Goal: Find specific page/section: Find specific page/section

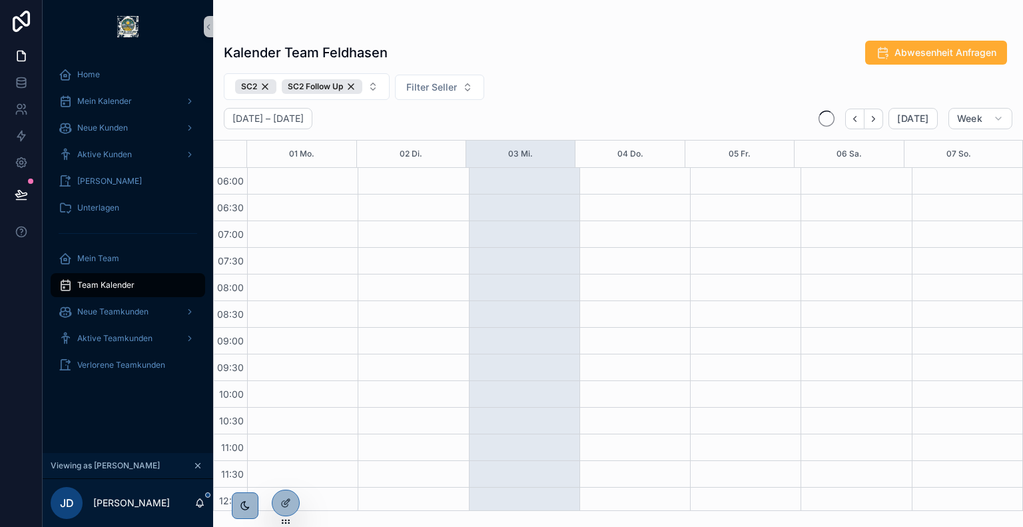
scroll to position [320, 0]
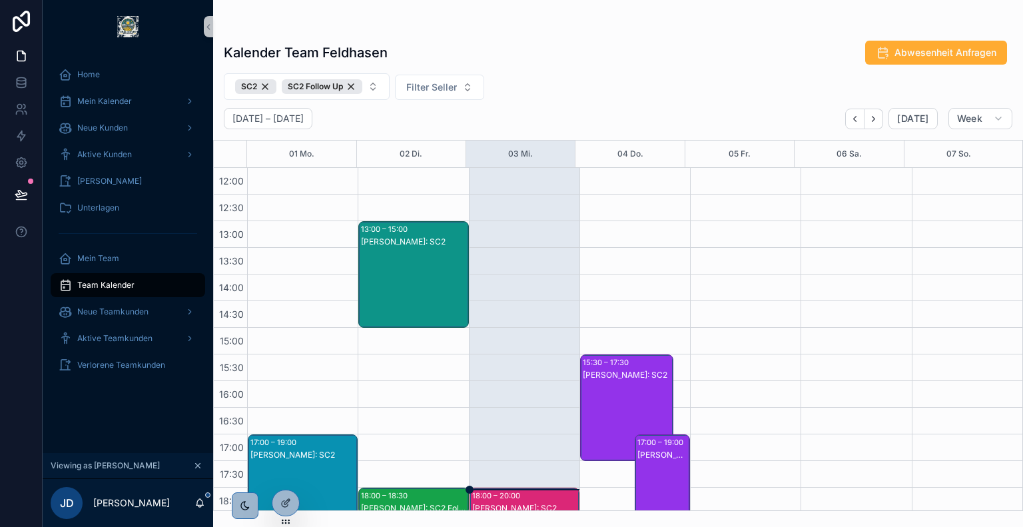
click at [526, 80] on div "SC2 SC2 Follow Up Filter Seller" at bounding box center [618, 86] width 810 height 27
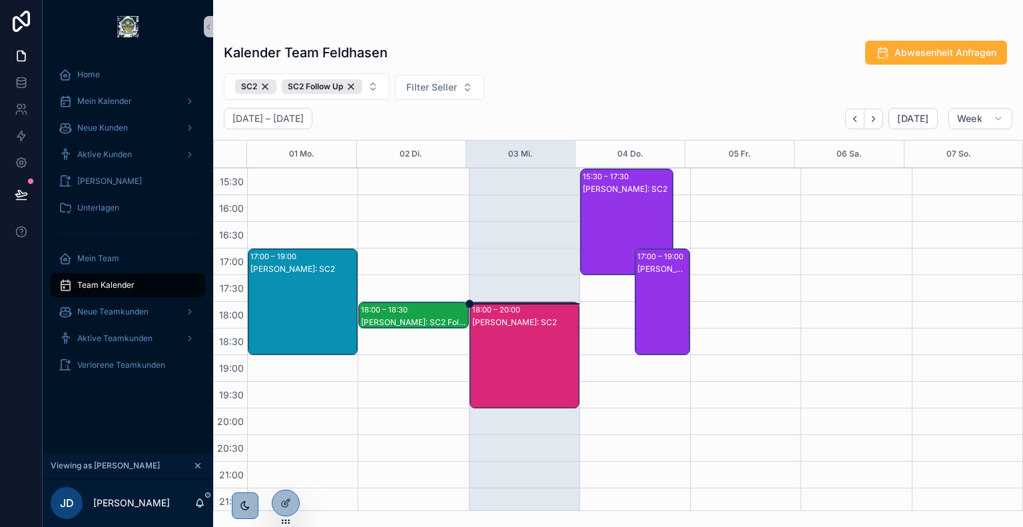
scroll to position [506, 0]
click at [508, 342] on div "[PERSON_NAME]: SC2" at bounding box center [525, 368] width 106 height 104
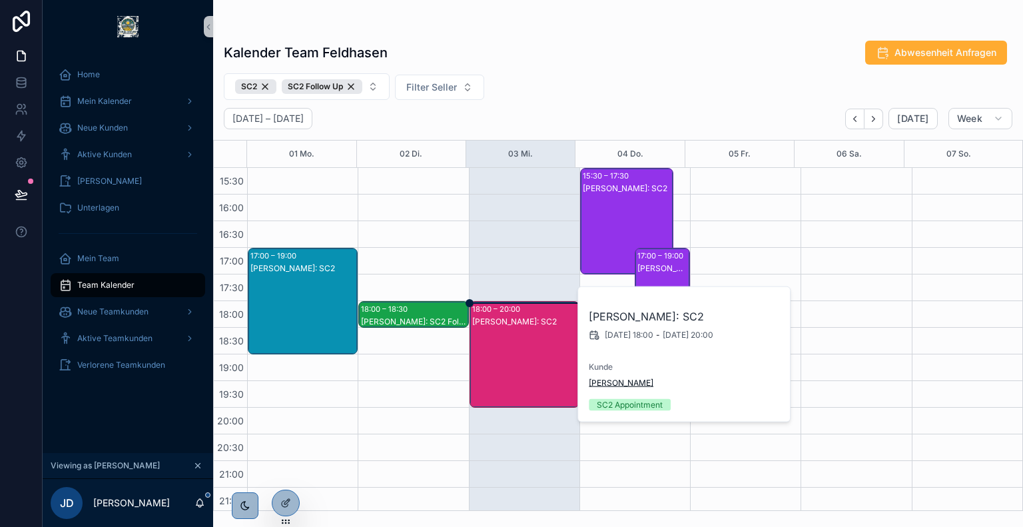
click at [620, 379] on span "[PERSON_NAME]" at bounding box center [621, 383] width 65 height 11
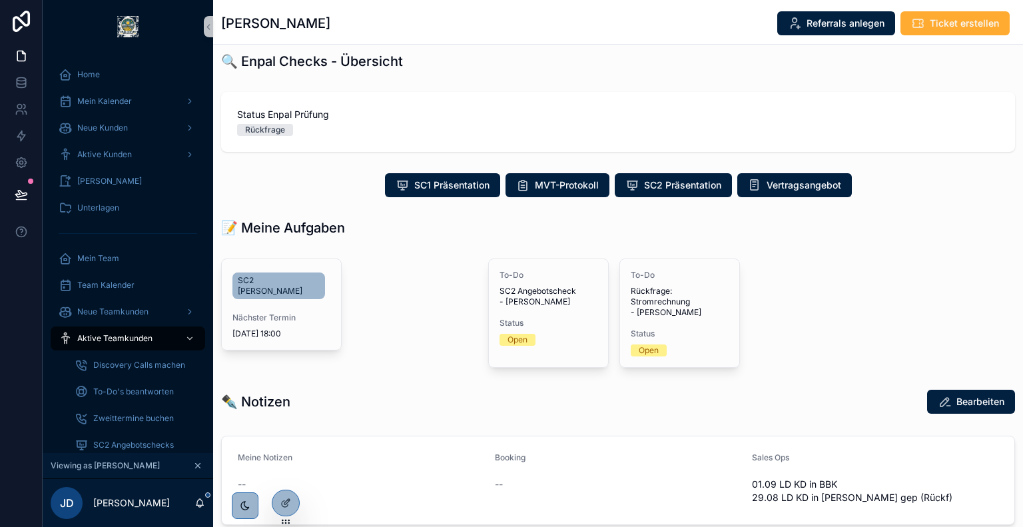
scroll to position [309, 0]
click at [790, 191] on button "Vertragsangebot" at bounding box center [794, 184] width 115 height 24
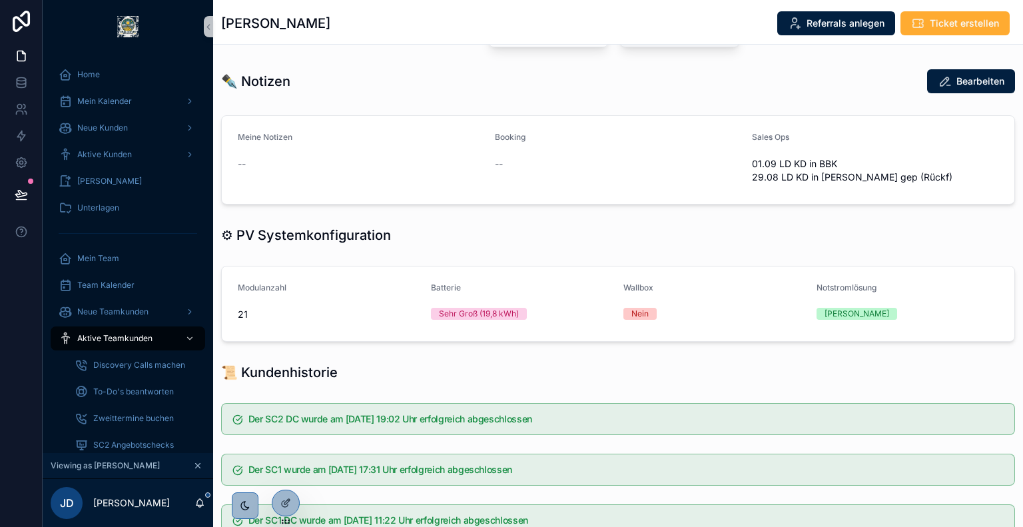
scroll to position [726, 0]
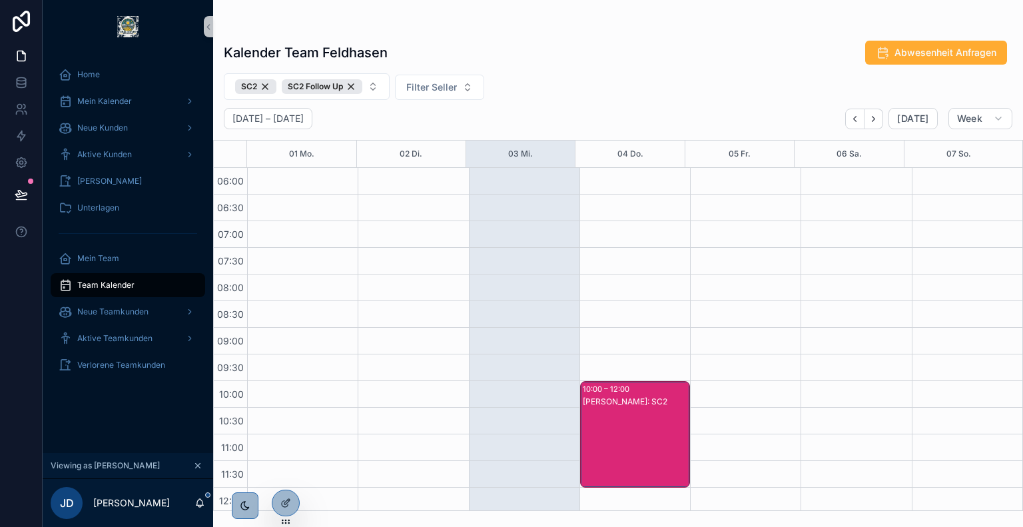
scroll to position [495, 0]
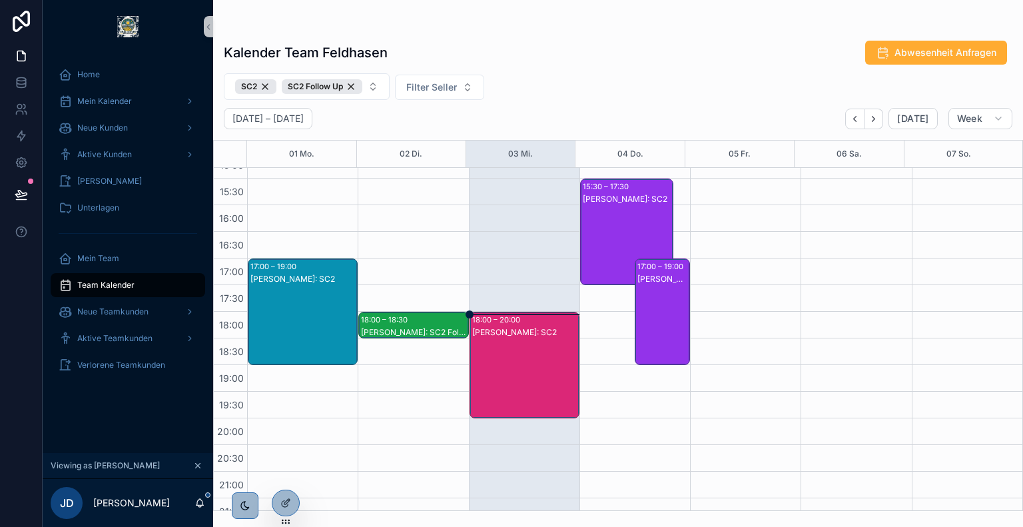
drag, startPoint x: 587, startPoint y: 204, endPoint x: 583, endPoint y: 214, distance: 9.9
click at [587, 204] on div "[PERSON_NAME]: SC2" at bounding box center [627, 245] width 89 height 104
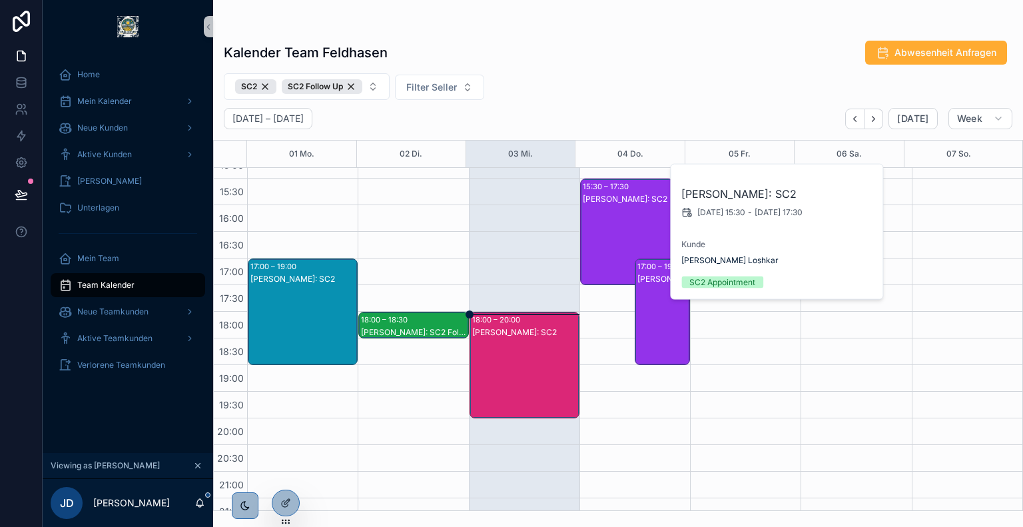
click at [515, 359] on div "[PERSON_NAME]: SC2" at bounding box center [525, 378] width 106 height 104
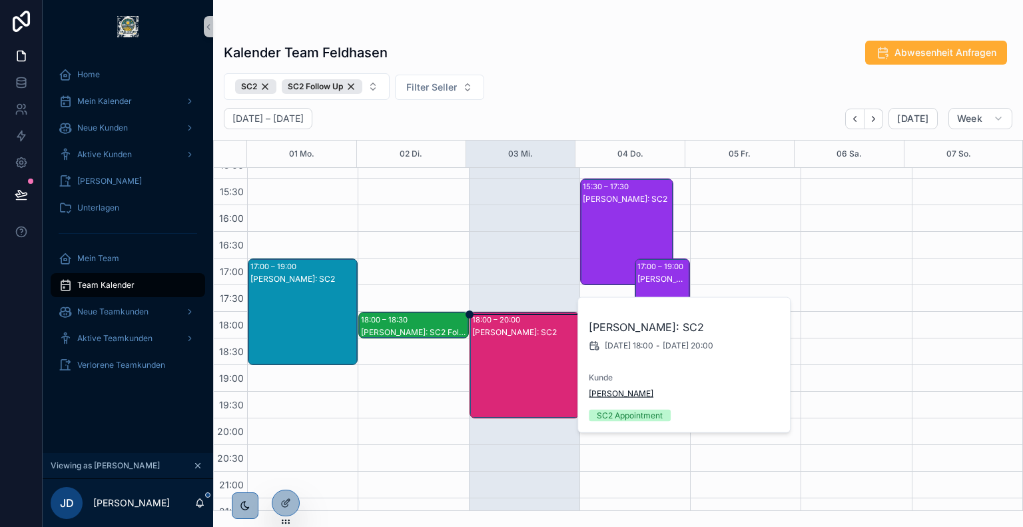
click at [617, 389] on span "[PERSON_NAME]" at bounding box center [621, 393] width 65 height 11
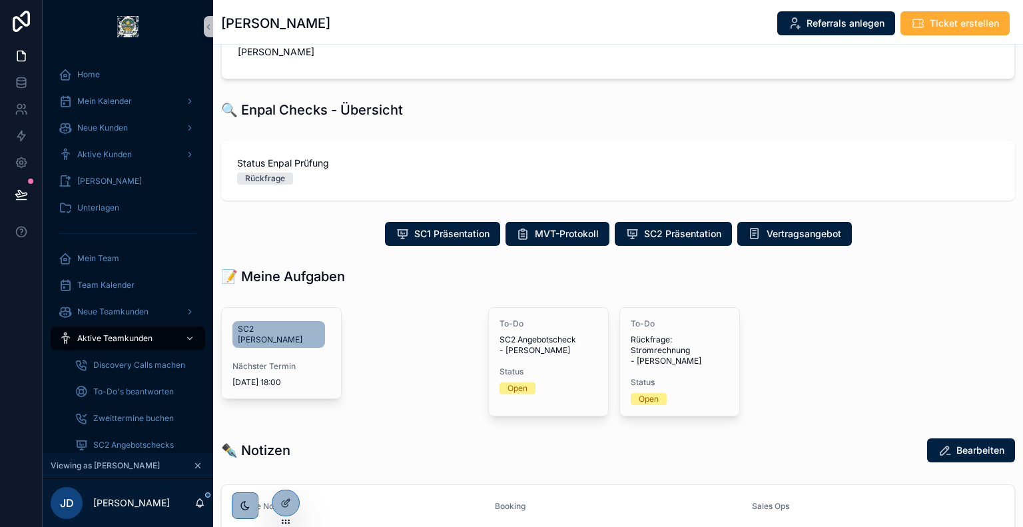
scroll to position [261, 0]
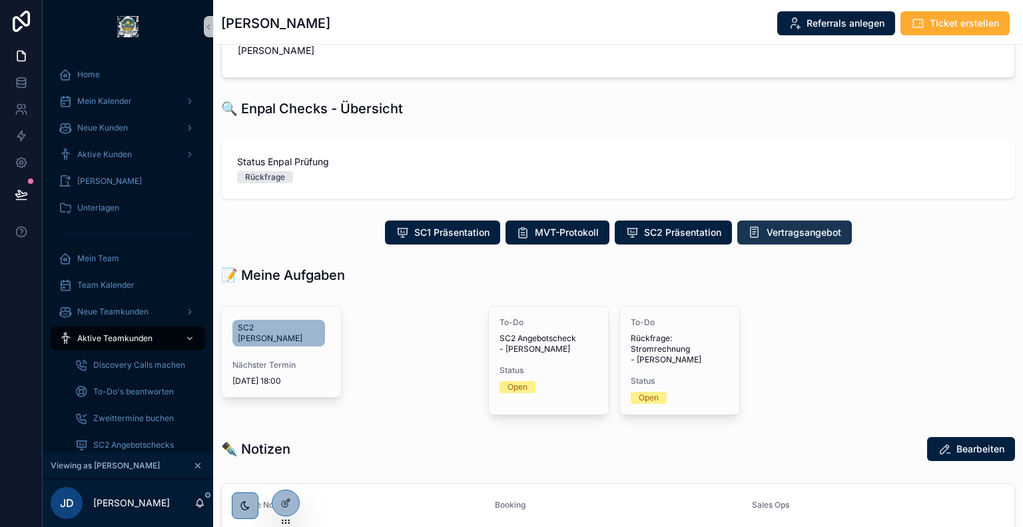
click at [776, 232] on span "Vertragsangebot" at bounding box center [803, 232] width 75 height 13
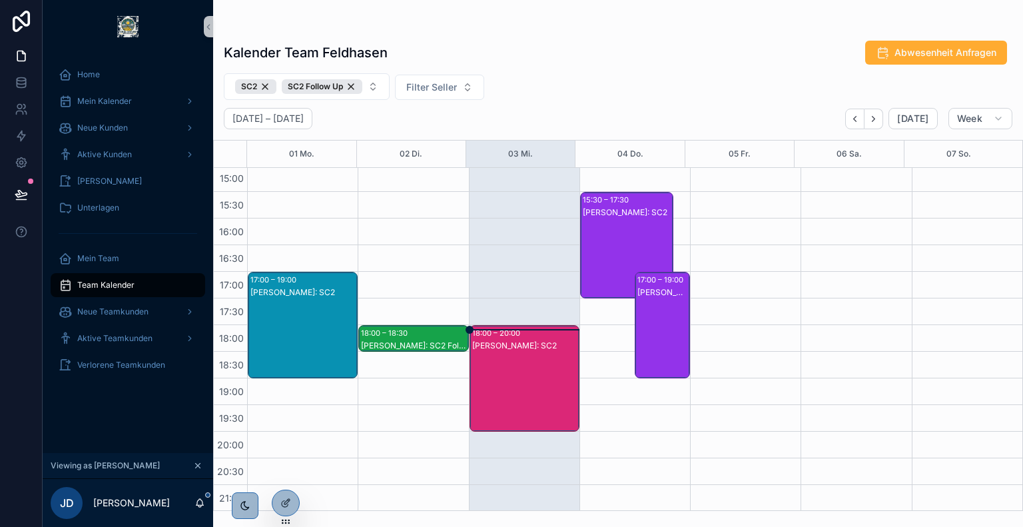
scroll to position [509, 0]
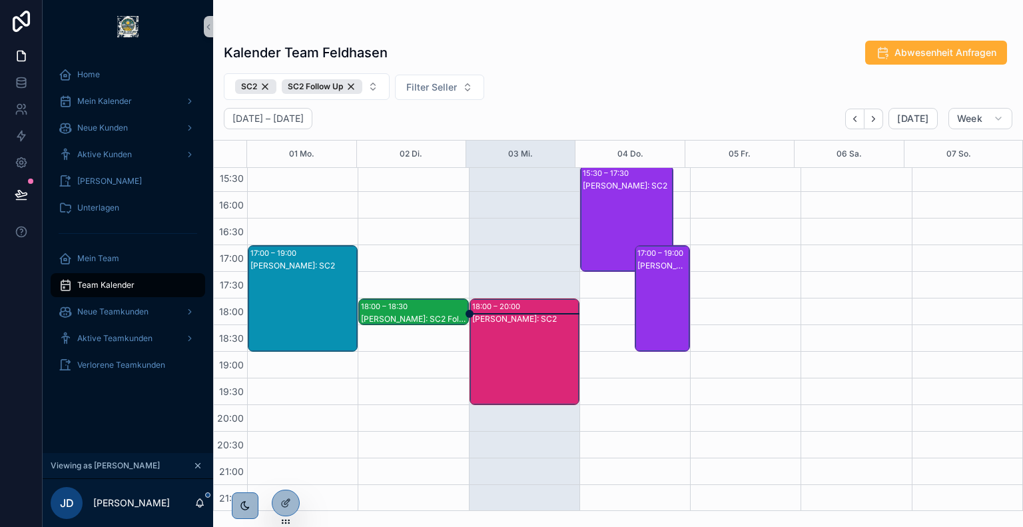
click at [505, 321] on div "[PERSON_NAME]: SC2" at bounding box center [525, 319] width 106 height 11
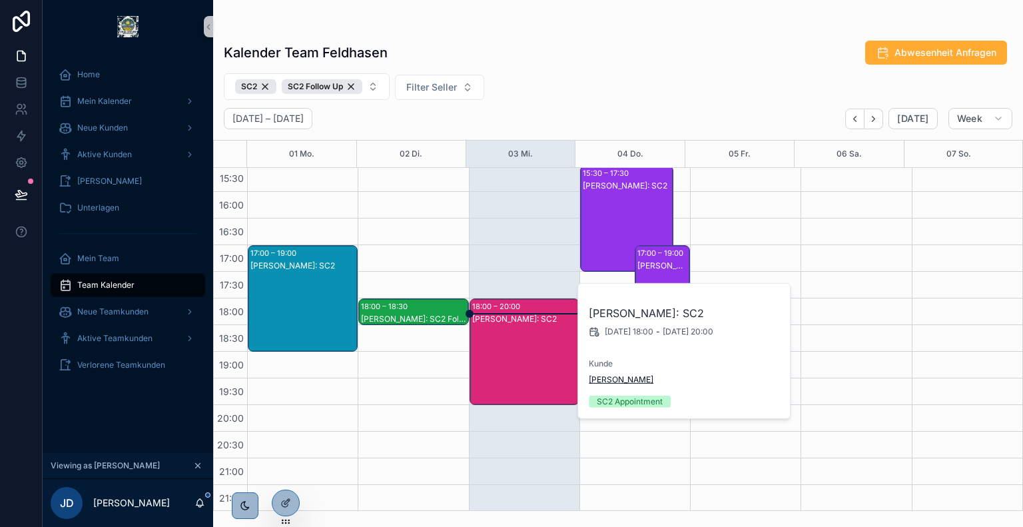
click at [628, 374] on span "[PERSON_NAME]" at bounding box center [621, 379] width 65 height 11
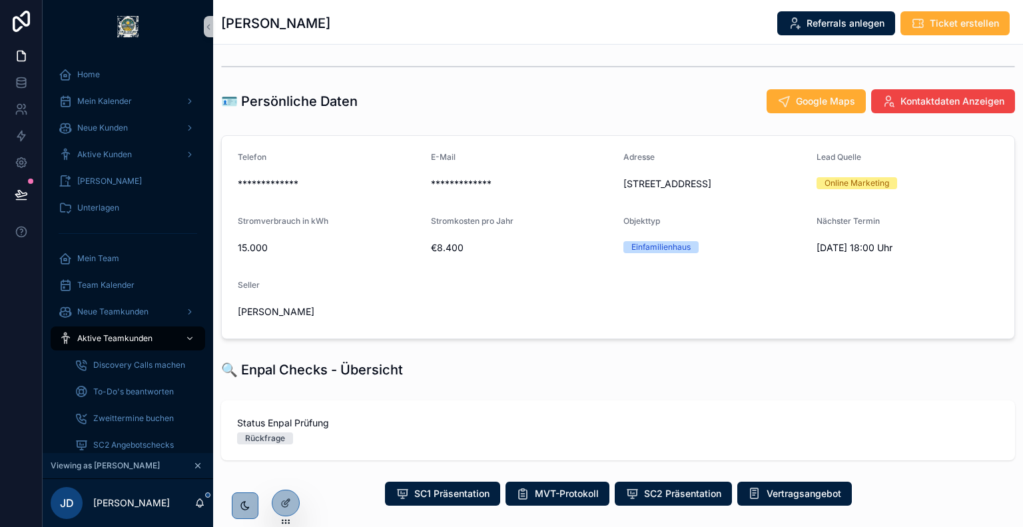
scroll to position [168, 0]
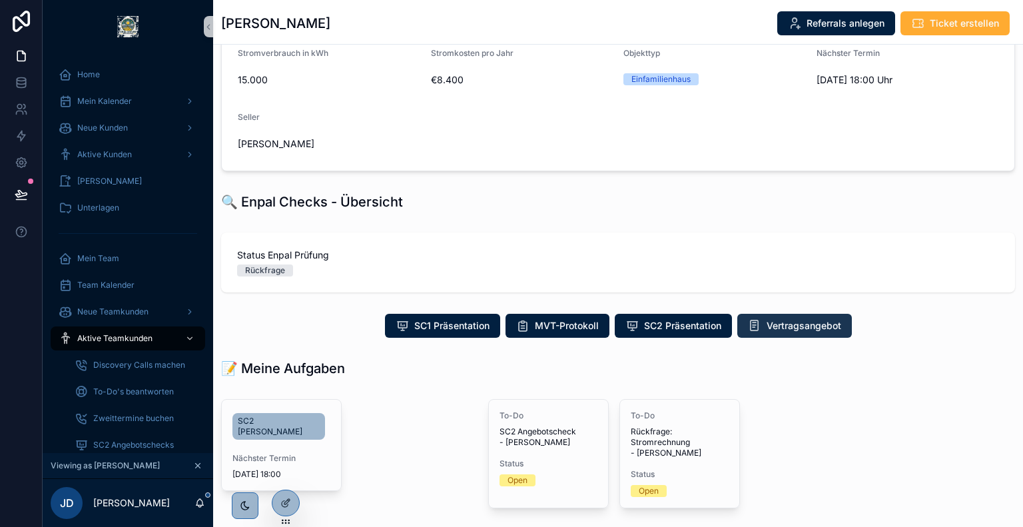
click at [772, 330] on span "Vertragsangebot" at bounding box center [803, 325] width 75 height 13
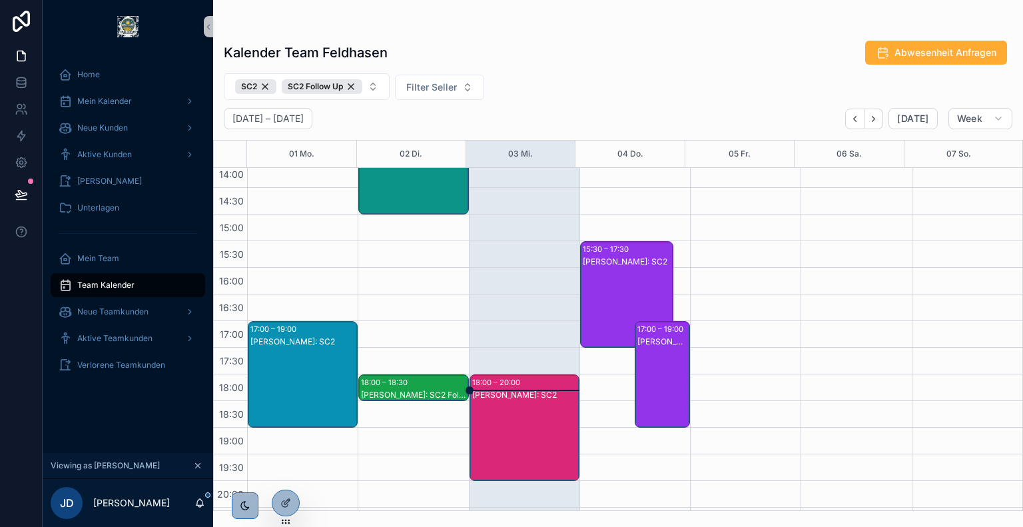
scroll to position [498, 0]
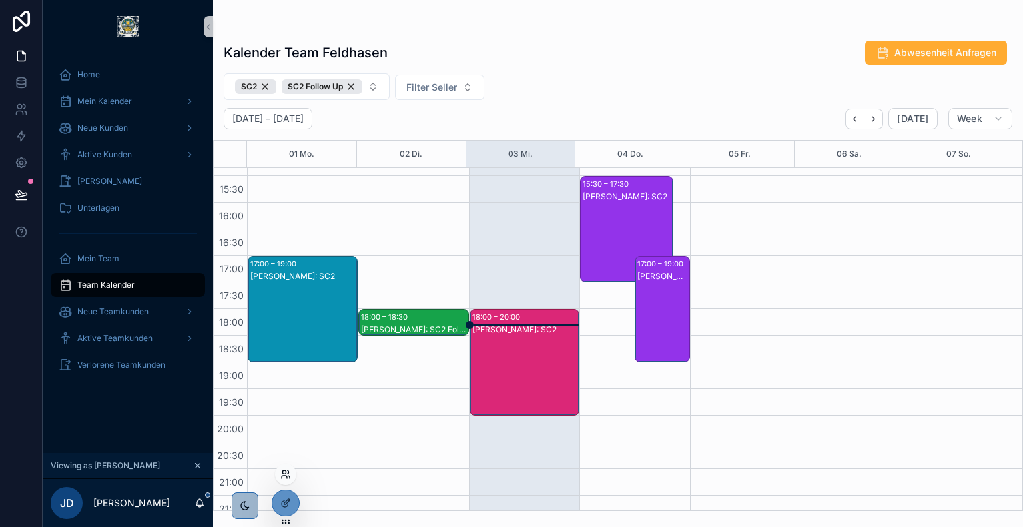
click at [286, 477] on icon at bounding box center [285, 474] width 11 height 11
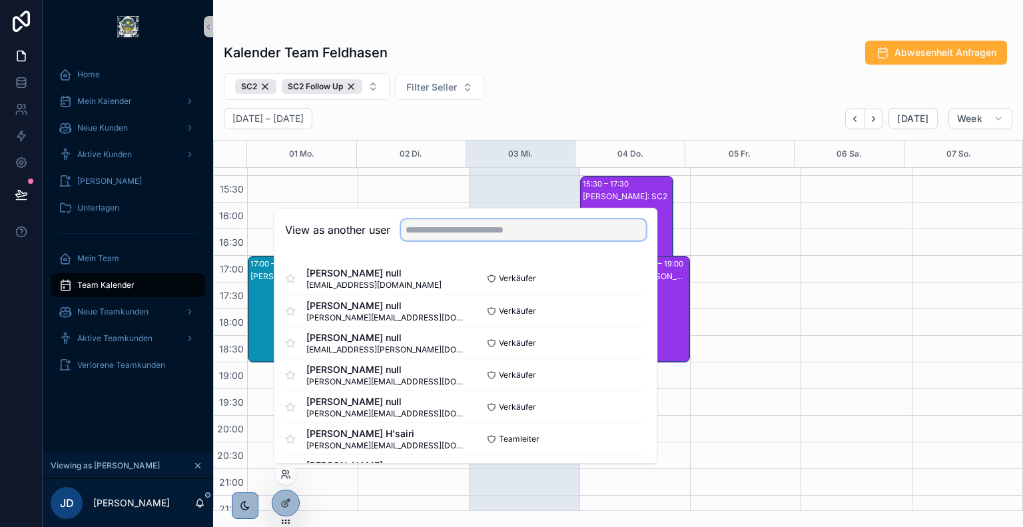
click at [472, 234] on input "text" at bounding box center [523, 229] width 245 height 21
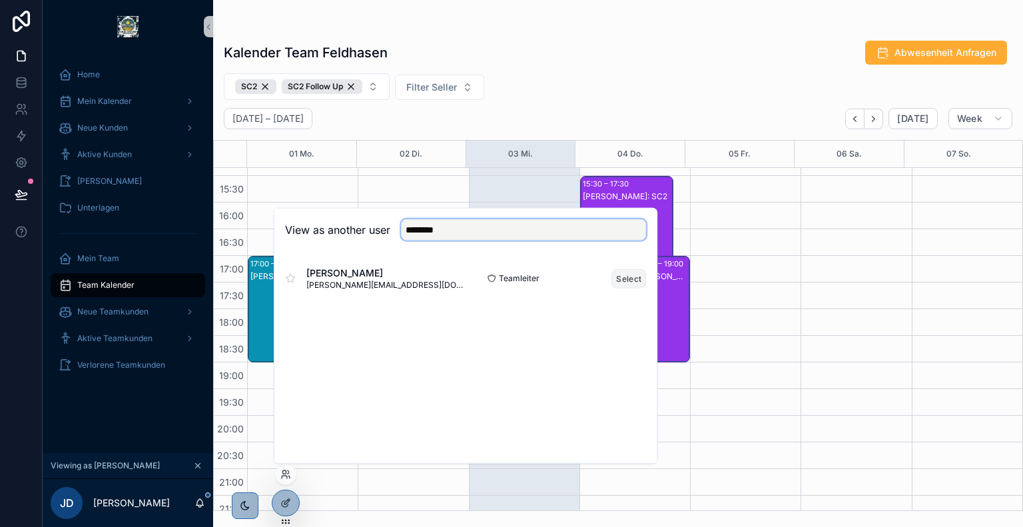
type input "********"
click at [632, 276] on button "Select" at bounding box center [628, 277] width 35 height 19
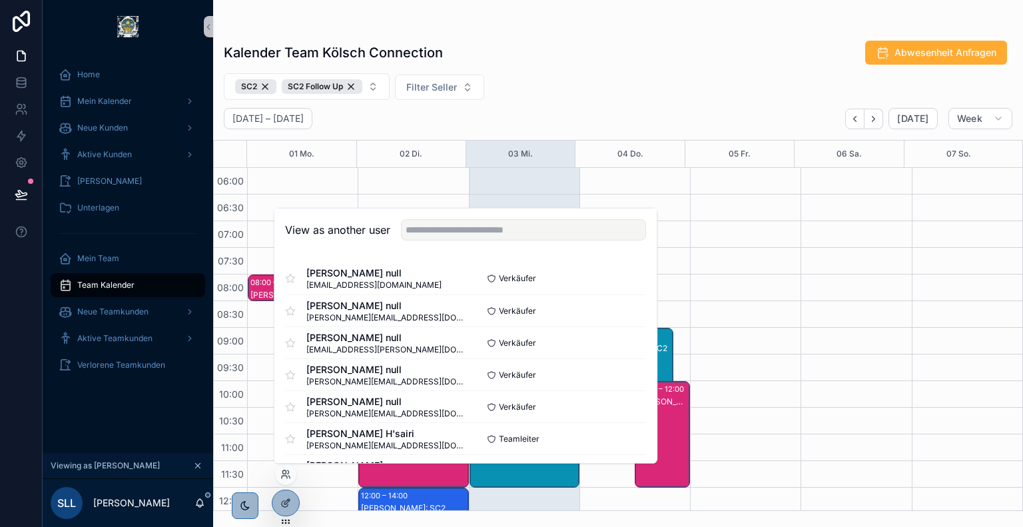
scroll to position [320, 0]
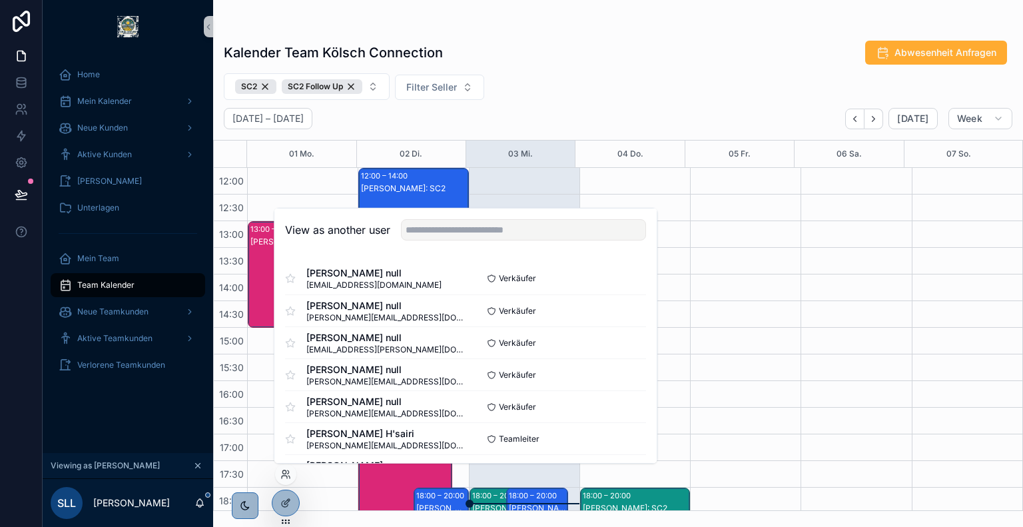
click at [557, 87] on div "SC2 SC2 Follow Up Filter Seller" at bounding box center [618, 86] width 810 height 27
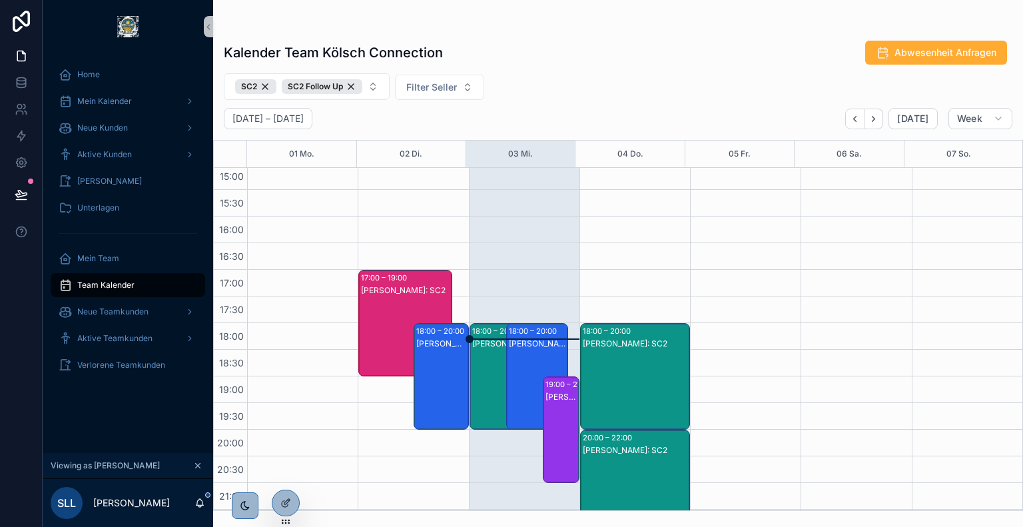
scroll to position [509, 0]
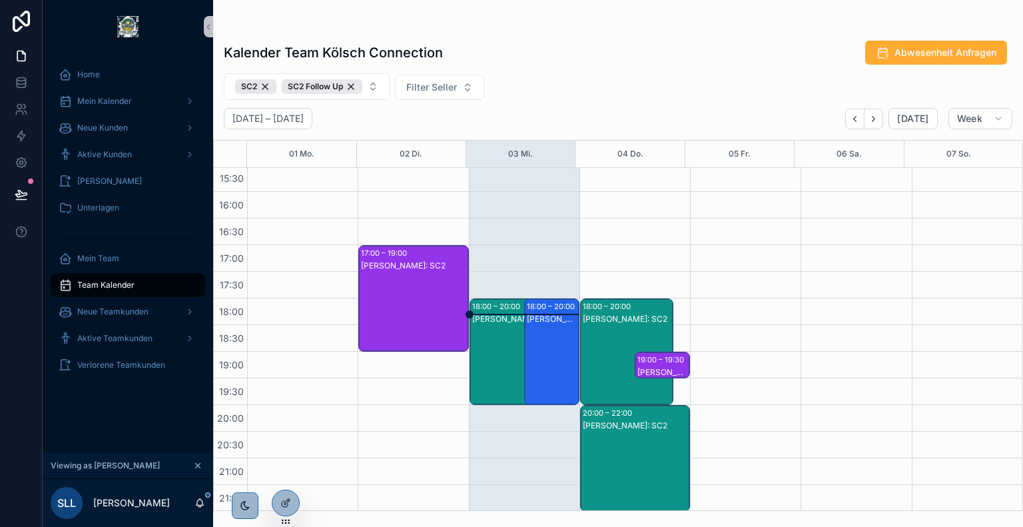
click at [543, 336] on div "[PERSON_NAME]: SC2" at bounding box center [552, 365] width 51 height 104
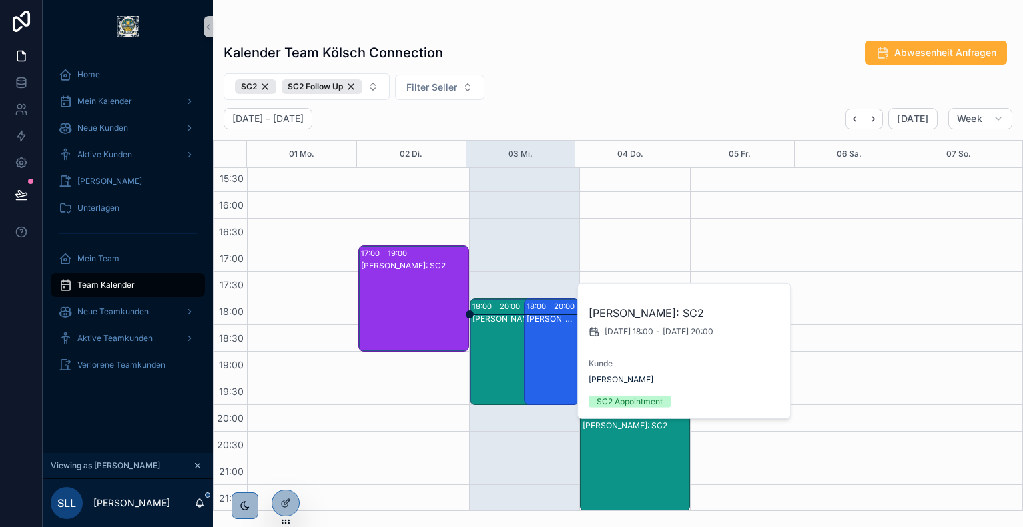
click at [509, 326] on div "[PERSON_NAME]: SC2" at bounding box center [516, 365] width 89 height 104
click at [544, 342] on div "[PERSON_NAME]: SC2" at bounding box center [552, 365] width 51 height 104
click at [616, 382] on span "[PERSON_NAME]" at bounding box center [621, 379] width 65 height 11
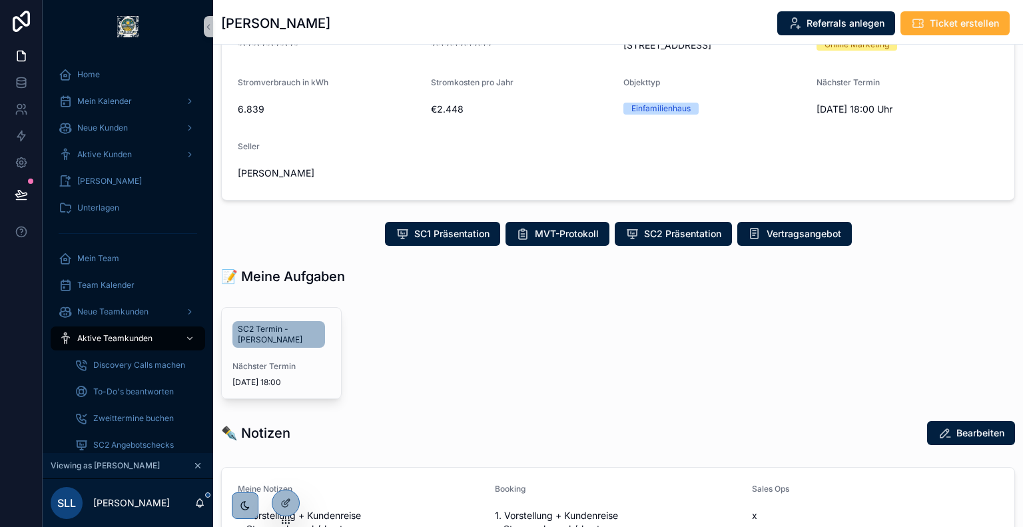
scroll to position [148, 0]
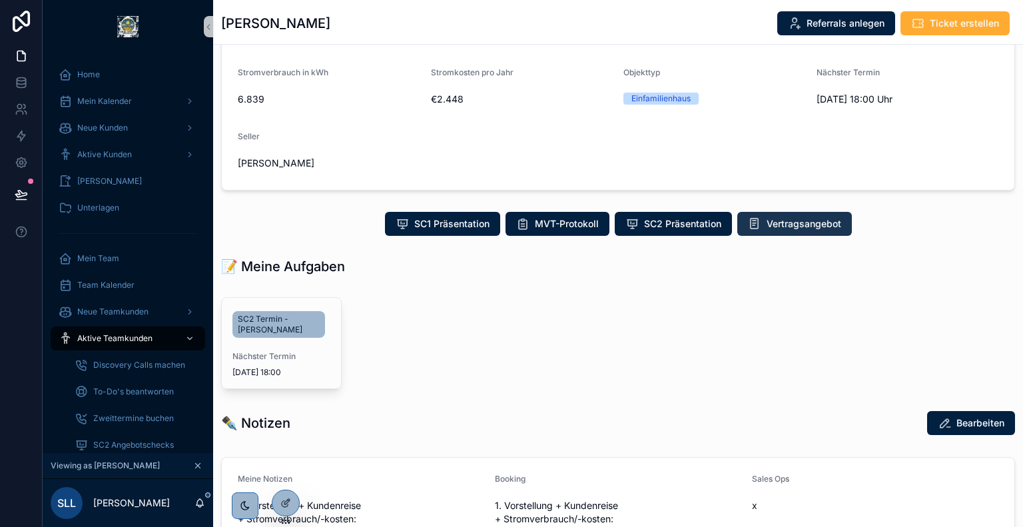
click at [815, 230] on span "Vertragsangebot" at bounding box center [803, 223] width 75 height 13
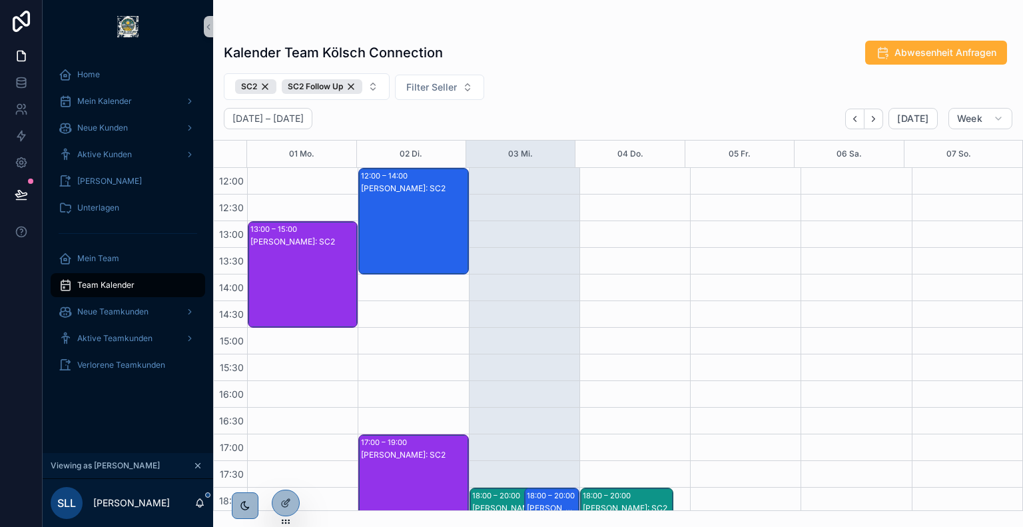
scroll to position [482, 0]
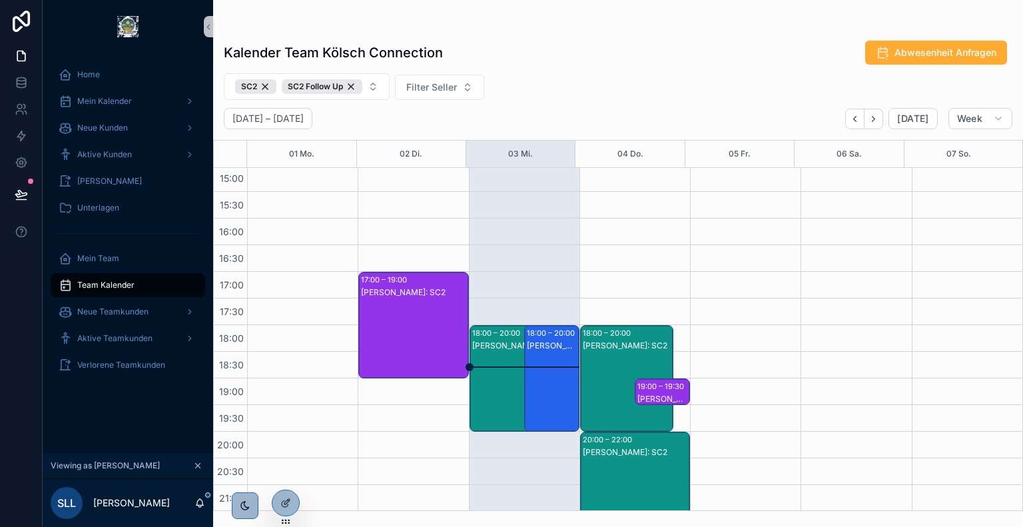
click at [548, 356] on div "[PERSON_NAME]: SC2" at bounding box center [552, 392] width 51 height 104
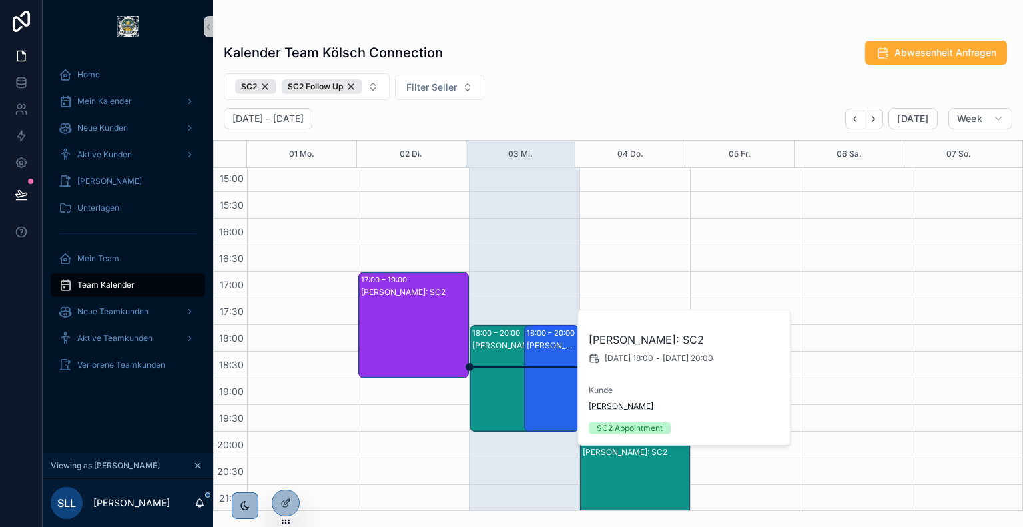
click at [619, 402] on span "[PERSON_NAME]" at bounding box center [621, 406] width 65 height 11
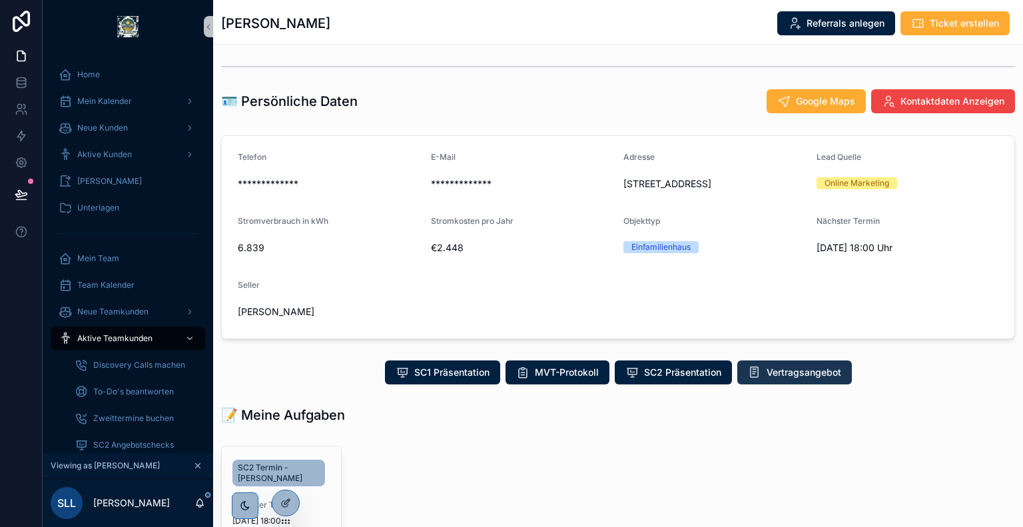
scroll to position [120, 0]
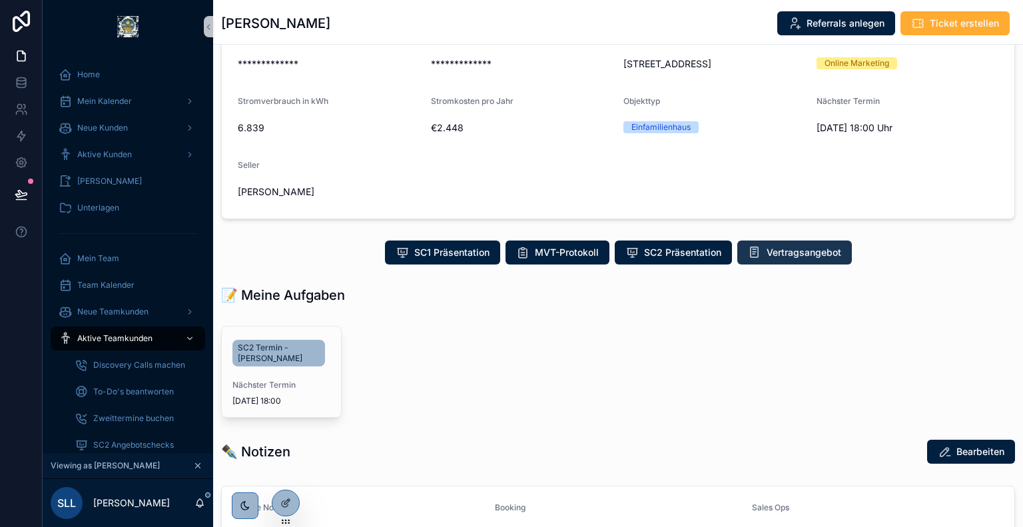
click at [802, 259] on span "Vertragsangebot" at bounding box center [803, 252] width 75 height 13
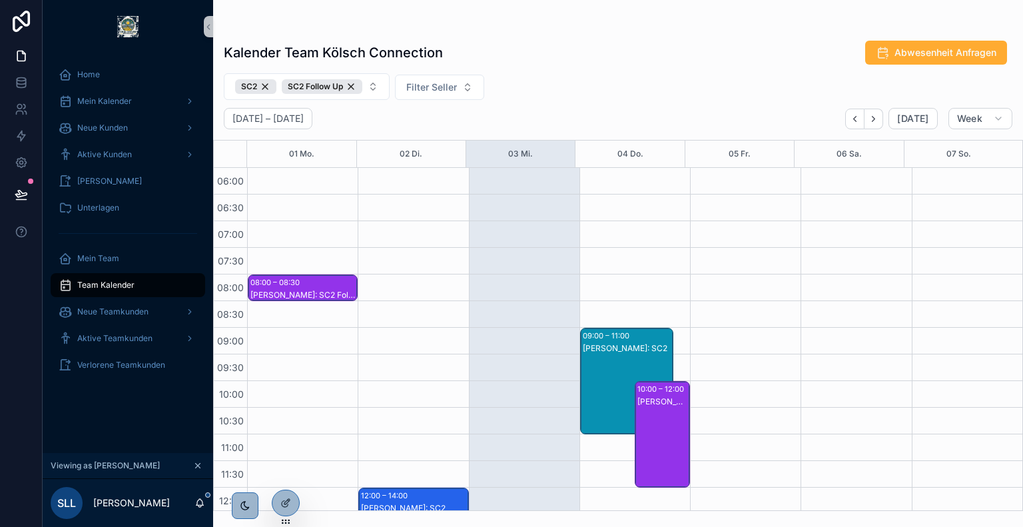
scroll to position [320, 0]
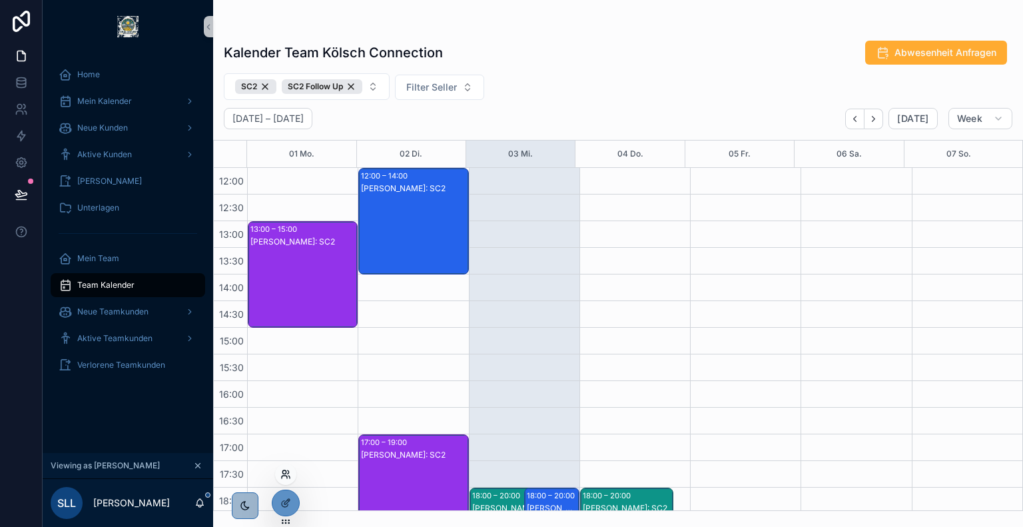
click at [285, 472] on icon at bounding box center [283, 471] width 3 height 3
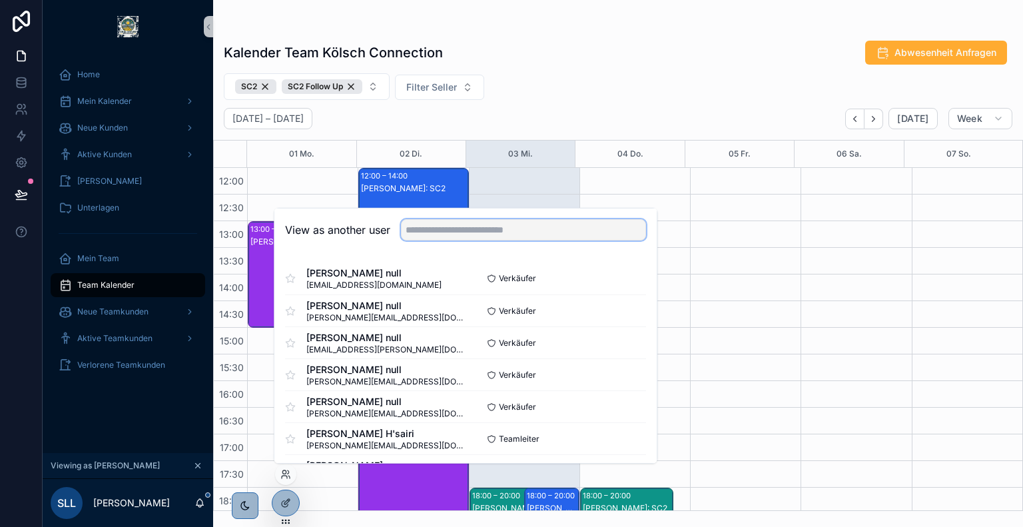
click at [484, 223] on input "text" at bounding box center [523, 229] width 245 height 21
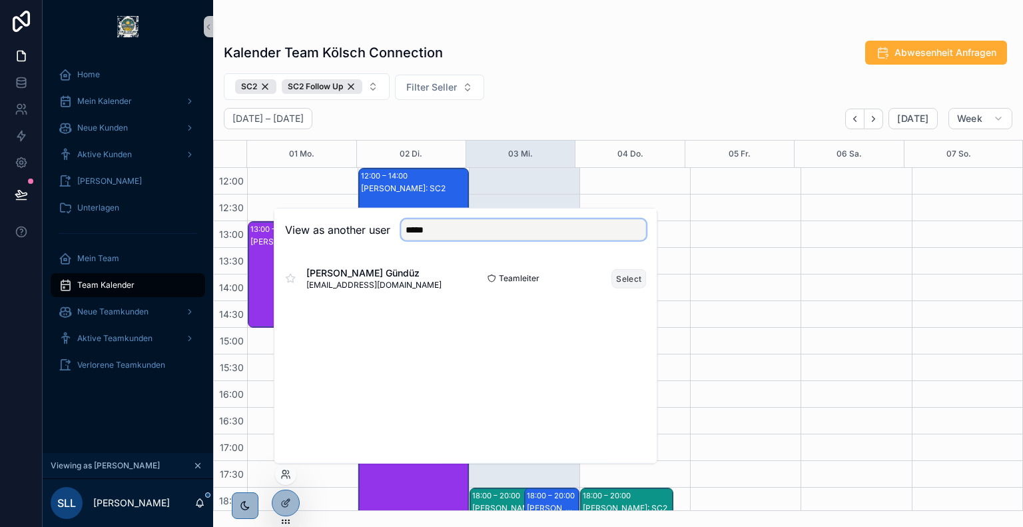
type input "*****"
click at [627, 278] on button "Select" at bounding box center [628, 277] width 35 height 19
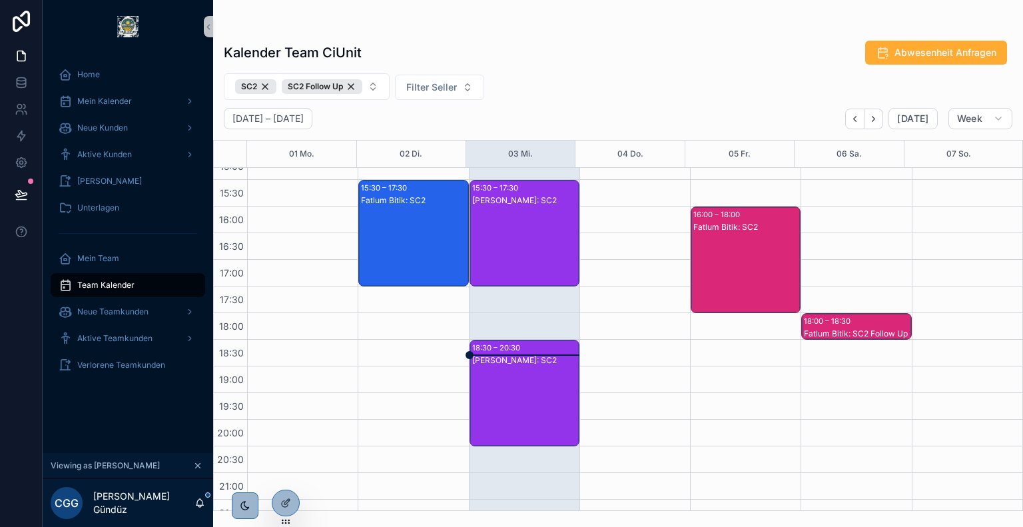
scroll to position [498, 0]
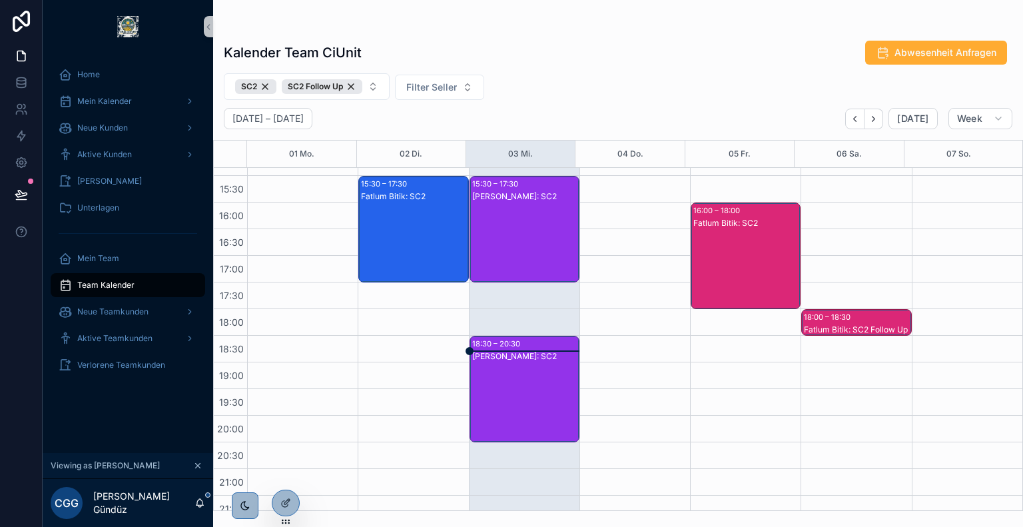
click at [506, 364] on div "[PERSON_NAME]: SC2" at bounding box center [525, 402] width 106 height 104
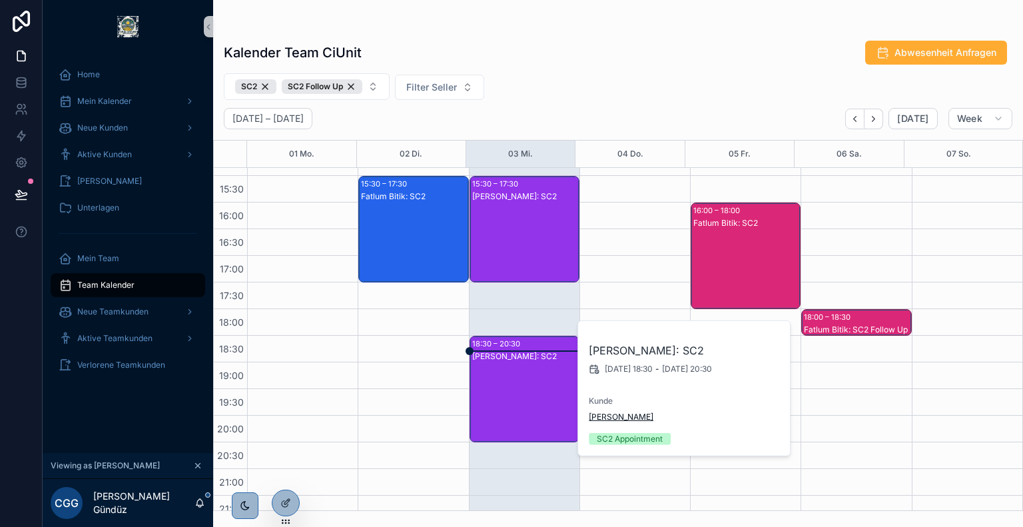
click at [605, 422] on span "[PERSON_NAME]" at bounding box center [621, 417] width 65 height 11
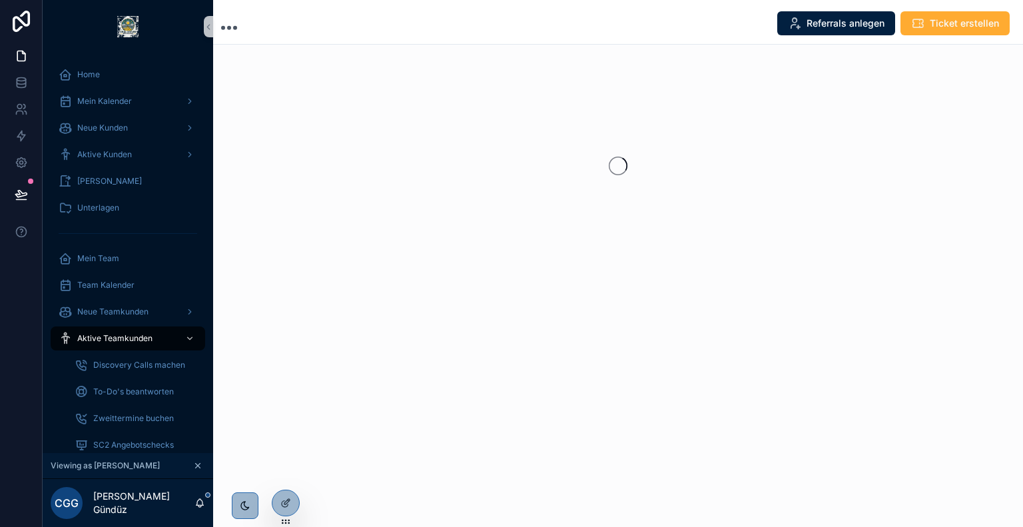
click at [605, 422] on div "Referrals anlegen Ticket erstellen" at bounding box center [618, 263] width 810 height 527
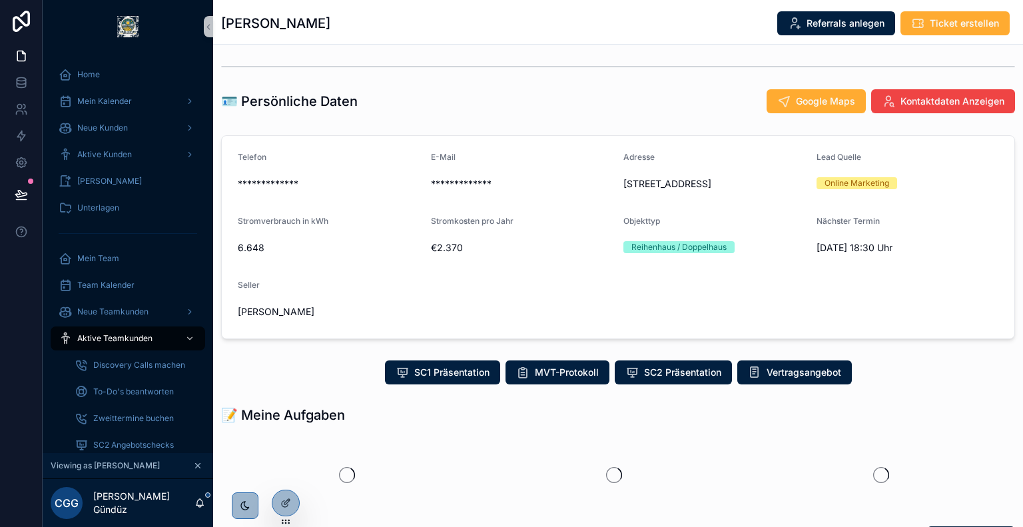
scroll to position [109, 0]
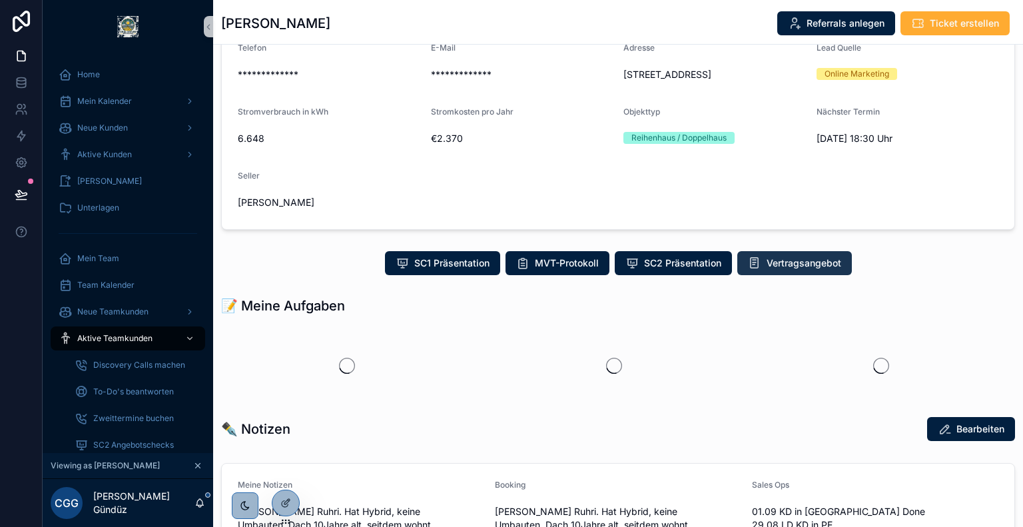
click at [778, 260] on span "Vertragsangebot" at bounding box center [803, 262] width 75 height 13
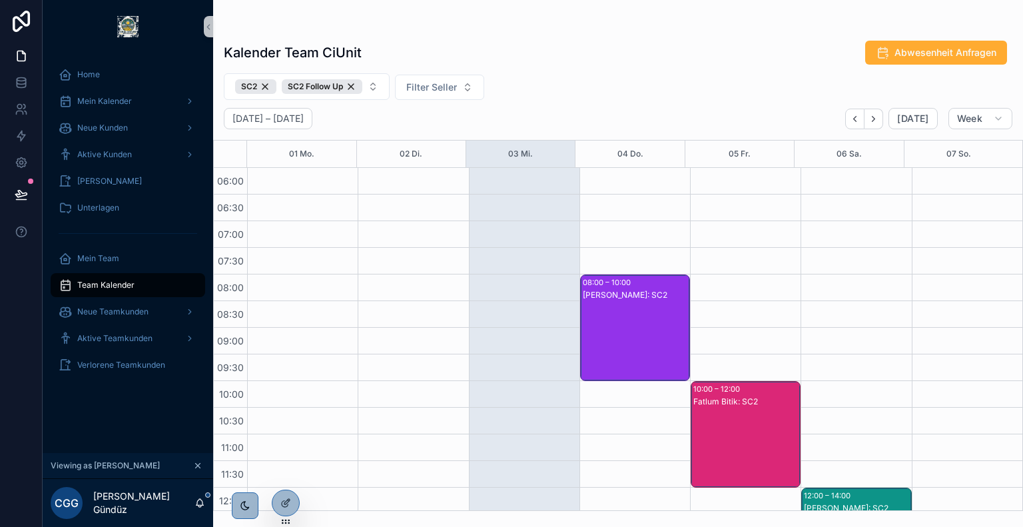
scroll to position [320, 0]
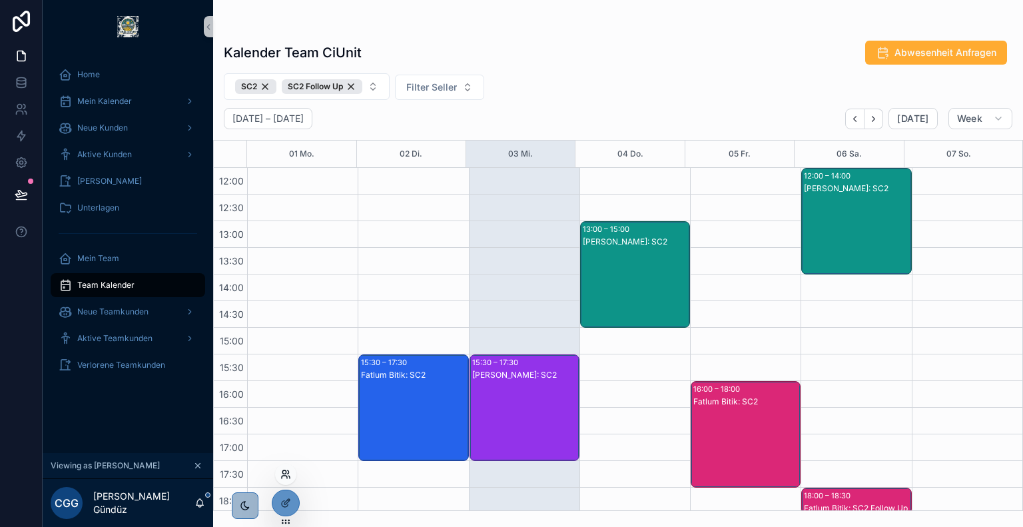
click at [286, 473] on icon at bounding box center [285, 474] width 11 height 11
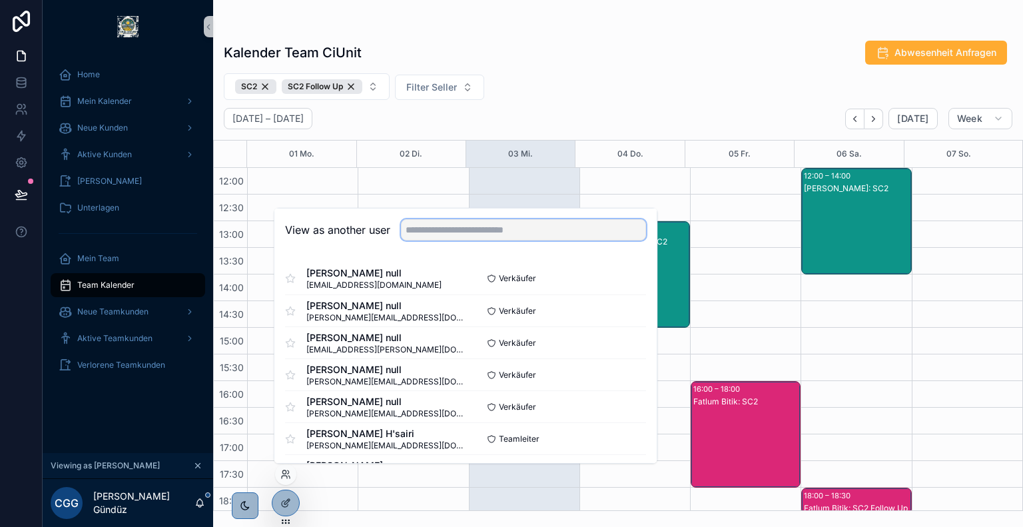
click at [467, 235] on input "text" at bounding box center [523, 229] width 245 height 21
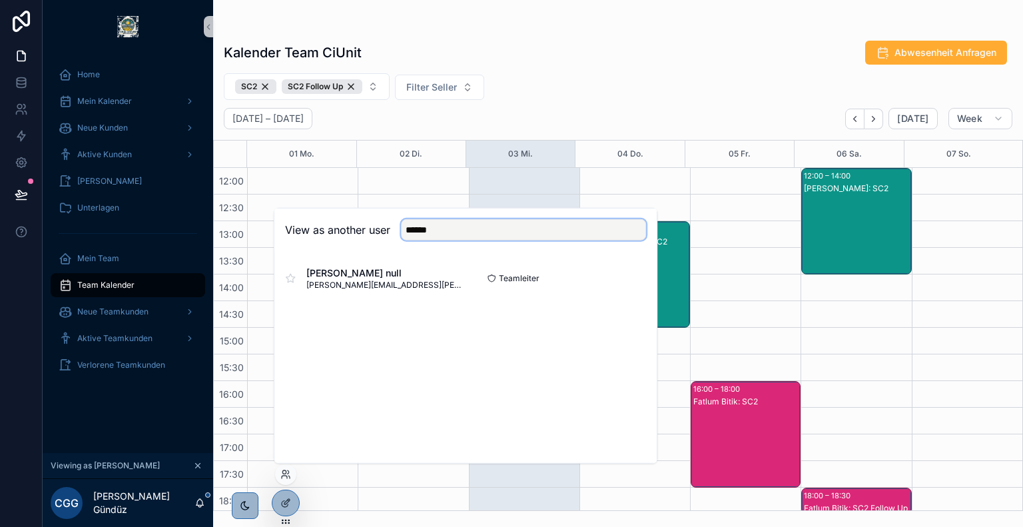
type input "******"
click at [0, 0] on button "Select" at bounding box center [0, 0] width 0 height 0
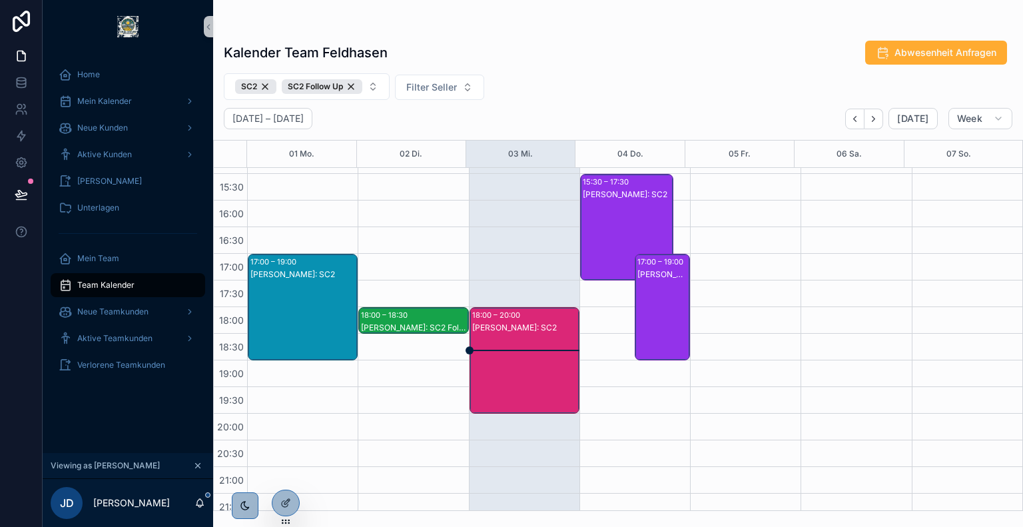
scroll to position [509, 0]
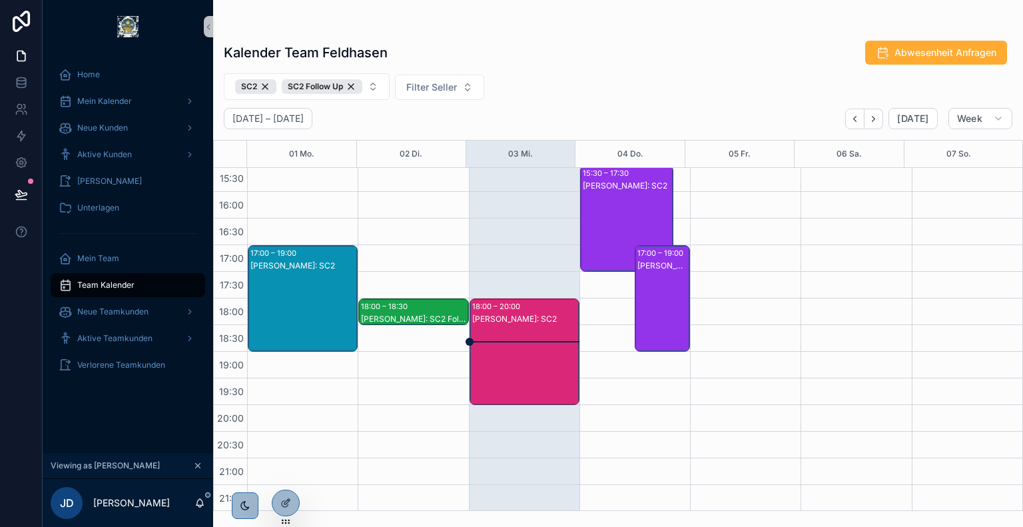
click at [519, 333] on div "[PERSON_NAME]: SC2" at bounding box center [525, 365] width 106 height 104
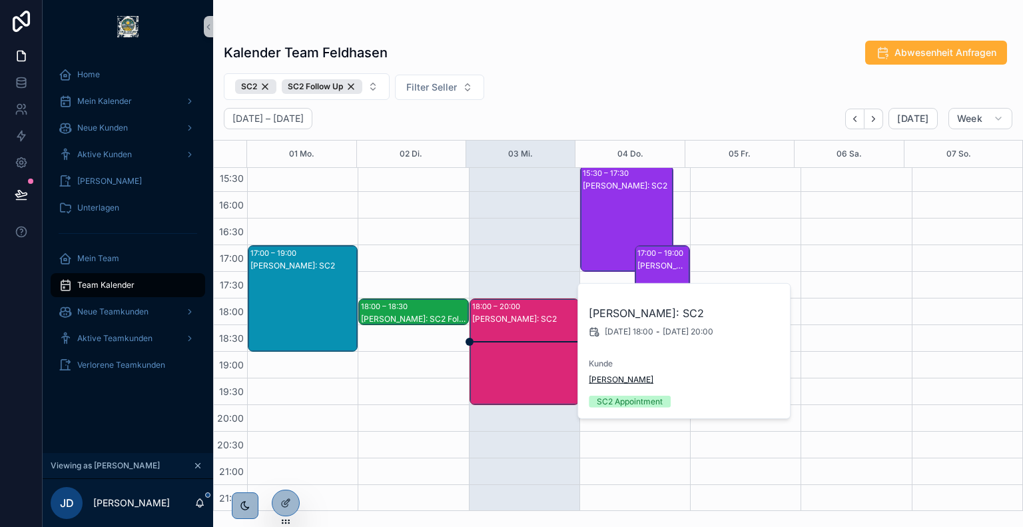
click at [609, 378] on span "[PERSON_NAME]" at bounding box center [621, 379] width 65 height 11
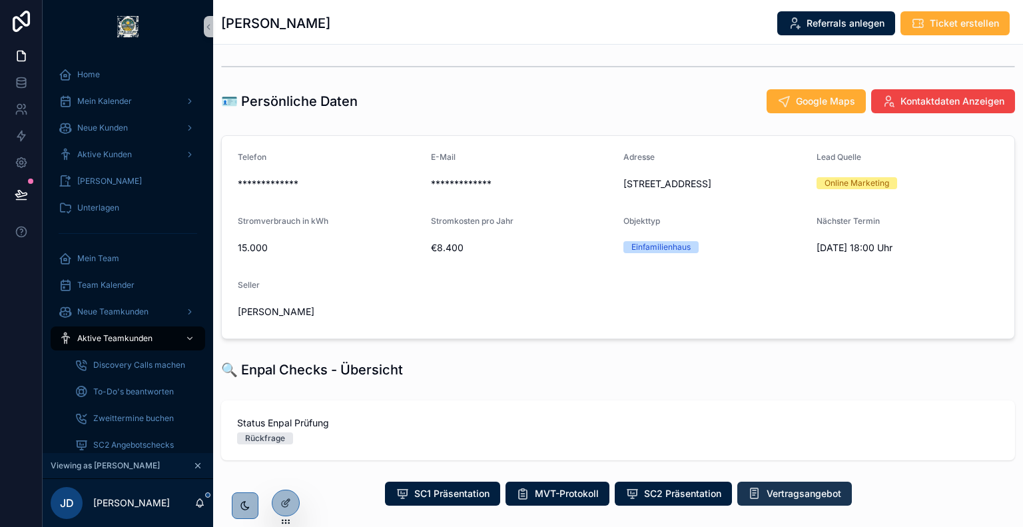
scroll to position [247, 0]
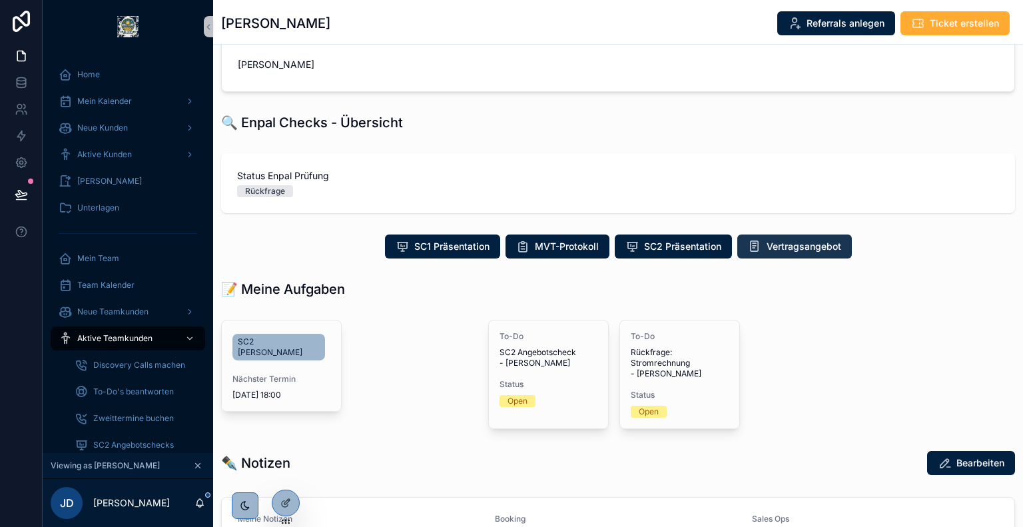
click at [786, 250] on span "Vertragsangebot" at bounding box center [803, 246] width 75 height 13
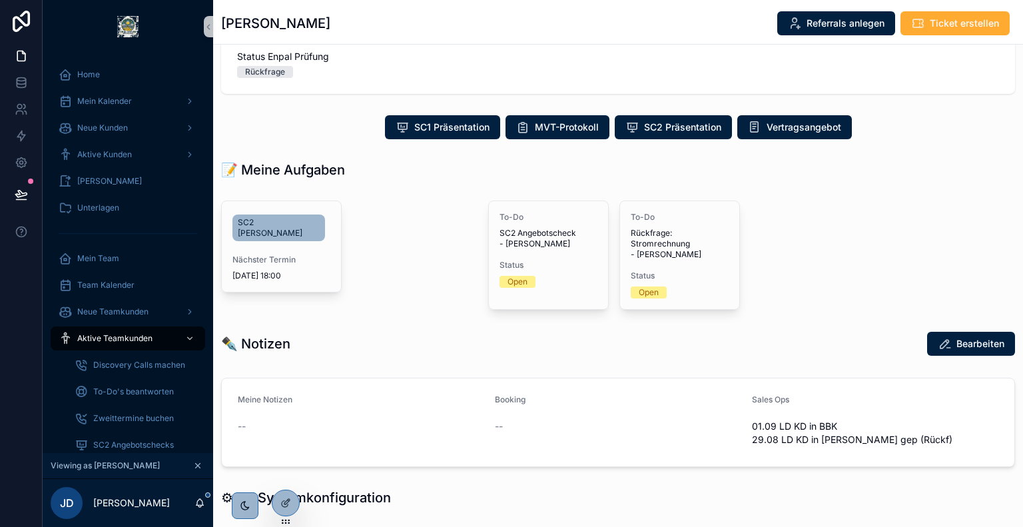
scroll to position [370, 0]
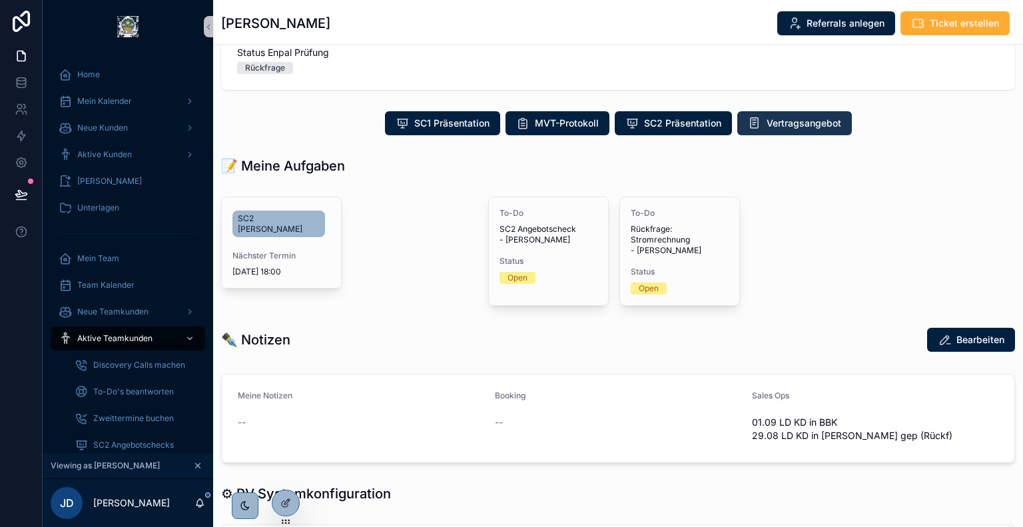
click at [779, 121] on span "Vertragsangebot" at bounding box center [803, 123] width 75 height 13
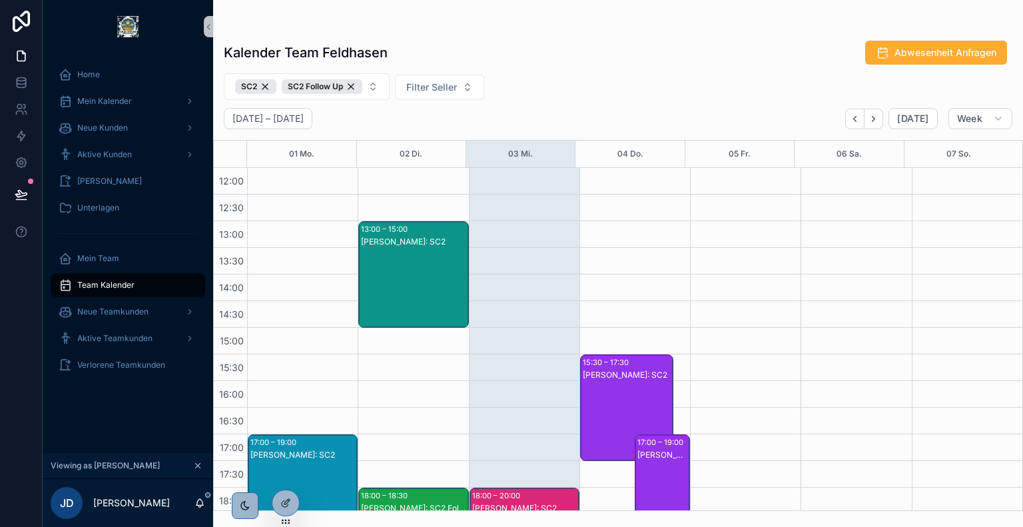
scroll to position [509, 0]
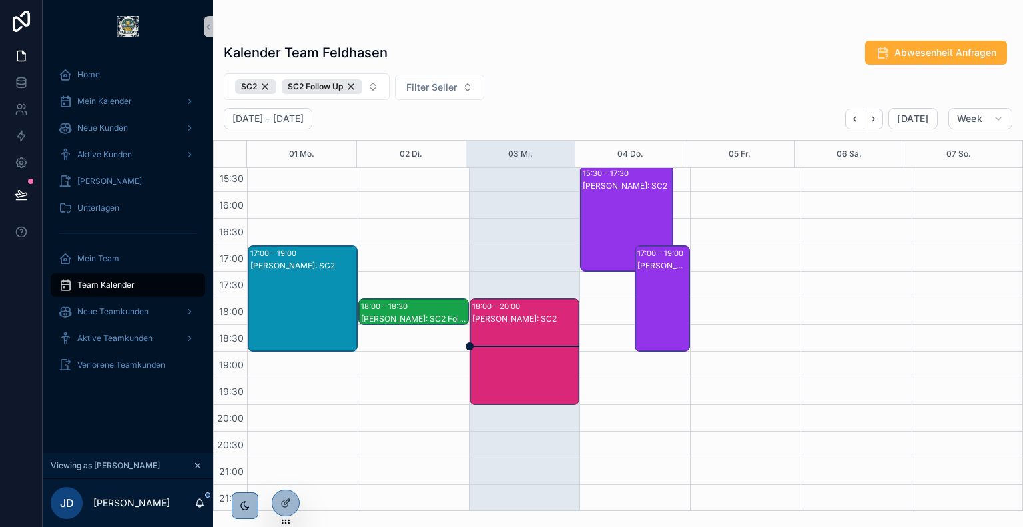
click at [526, 343] on div "[PERSON_NAME]: SC2" at bounding box center [525, 365] width 106 height 104
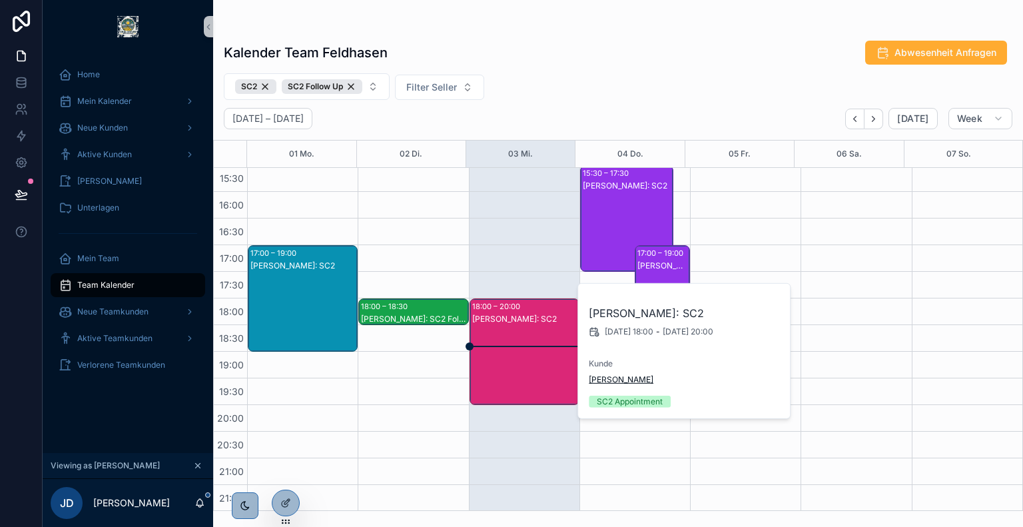
click at [610, 381] on span "[PERSON_NAME]" at bounding box center [621, 379] width 65 height 11
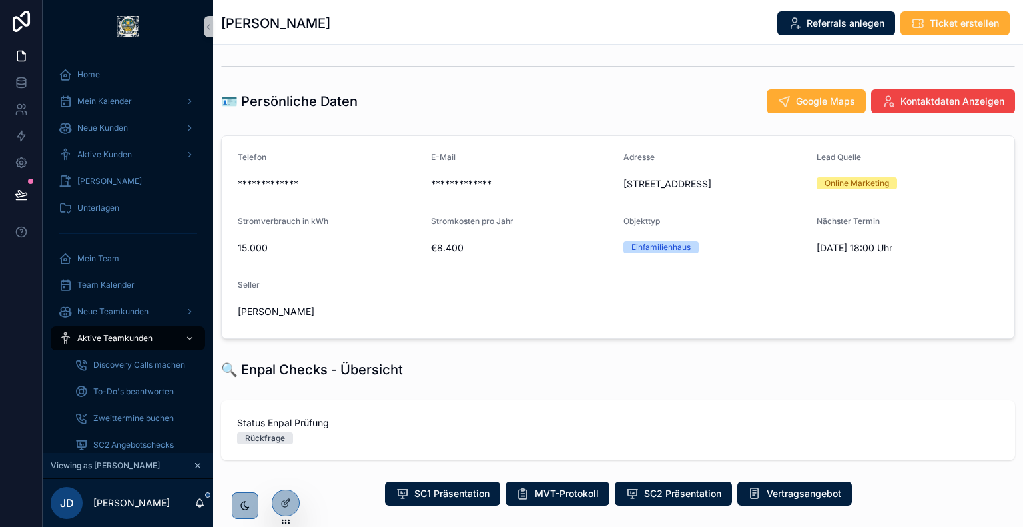
click at [782, 487] on span "Vertragsangebot" at bounding box center [803, 493] width 75 height 13
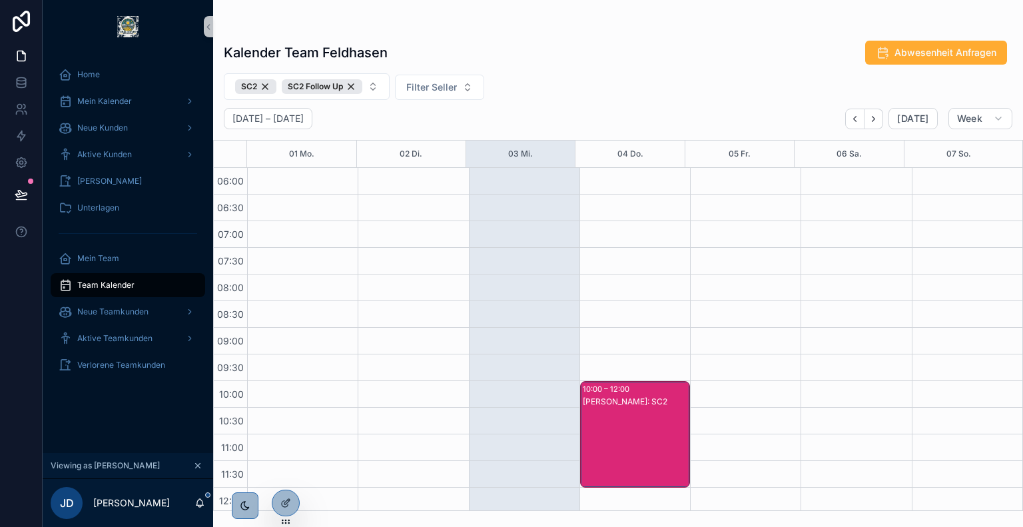
scroll to position [320, 0]
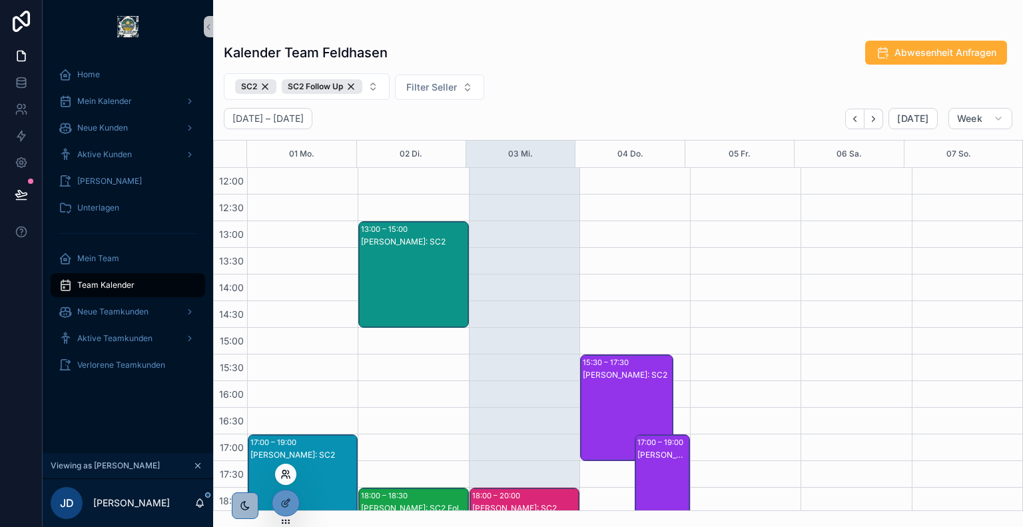
click at [286, 472] on icon at bounding box center [285, 474] width 11 height 11
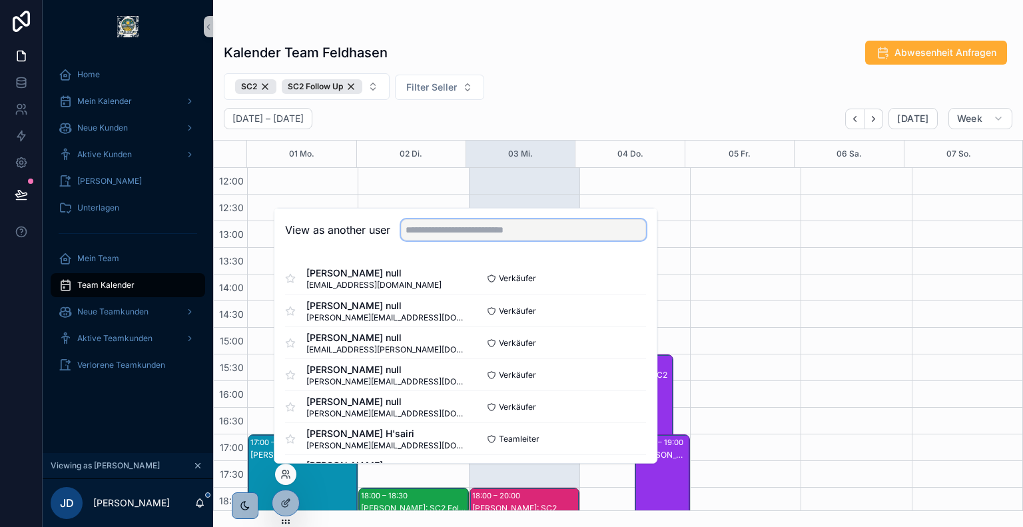
click at [487, 230] on input "text" at bounding box center [523, 229] width 245 height 21
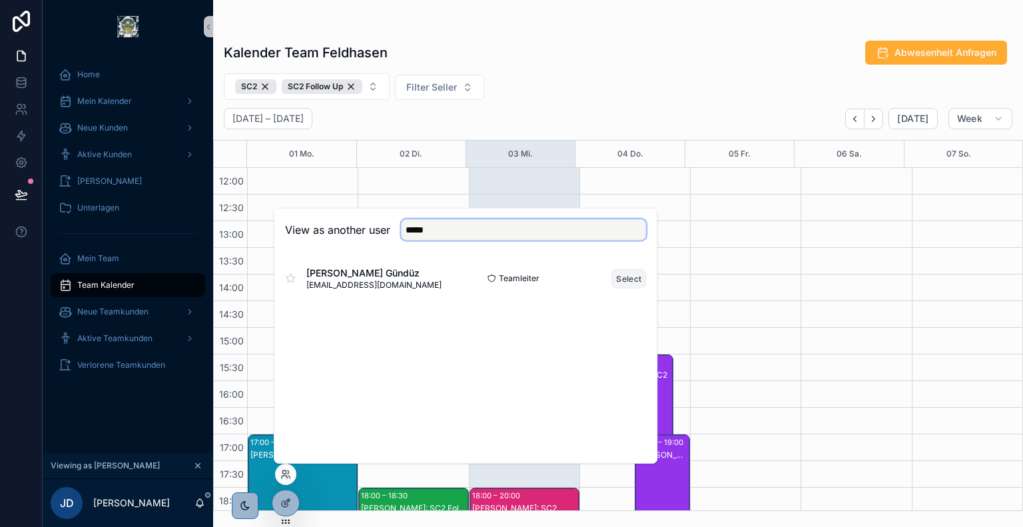
type input "*****"
click at [630, 279] on button "Select" at bounding box center [628, 277] width 35 height 19
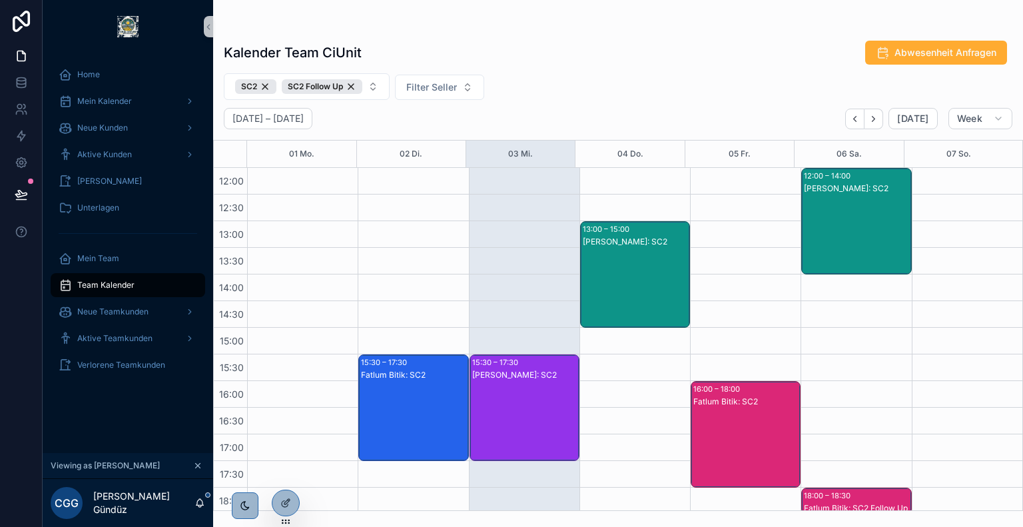
click at [525, 59] on div "Kalender Team CiUnit Abwesenheit Anfragen" at bounding box center [618, 52] width 788 height 25
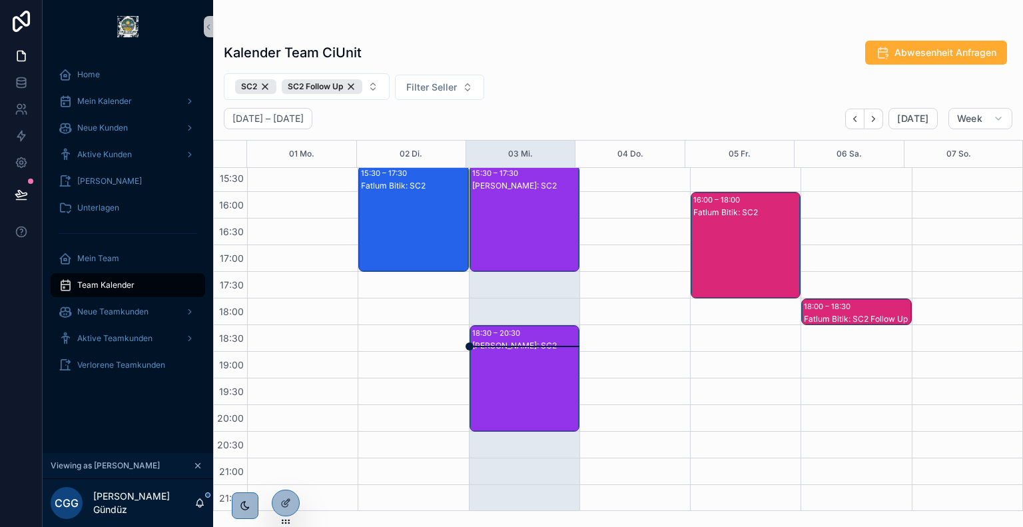
click at [521, 356] on div "[PERSON_NAME]: SC2" at bounding box center [525, 392] width 106 height 104
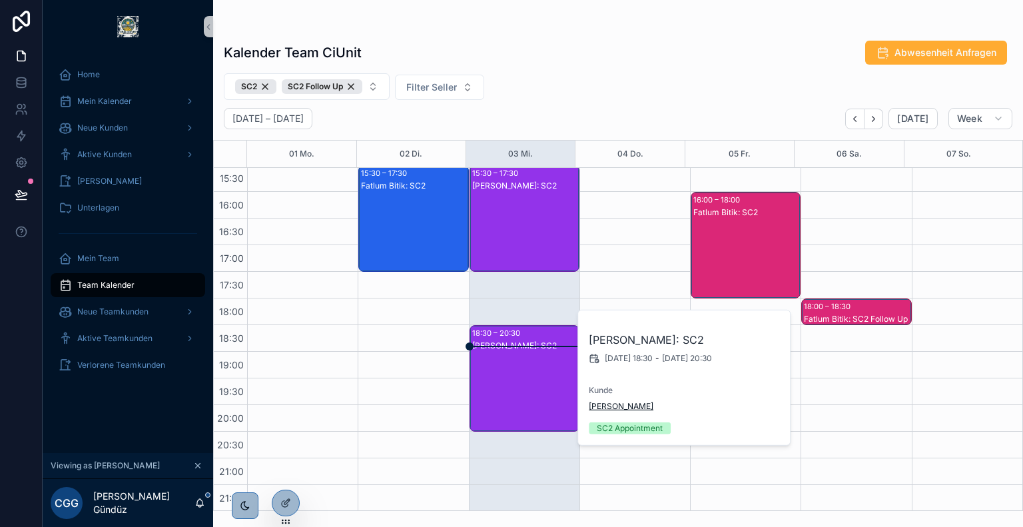
click at [605, 402] on span "[PERSON_NAME]" at bounding box center [621, 406] width 65 height 11
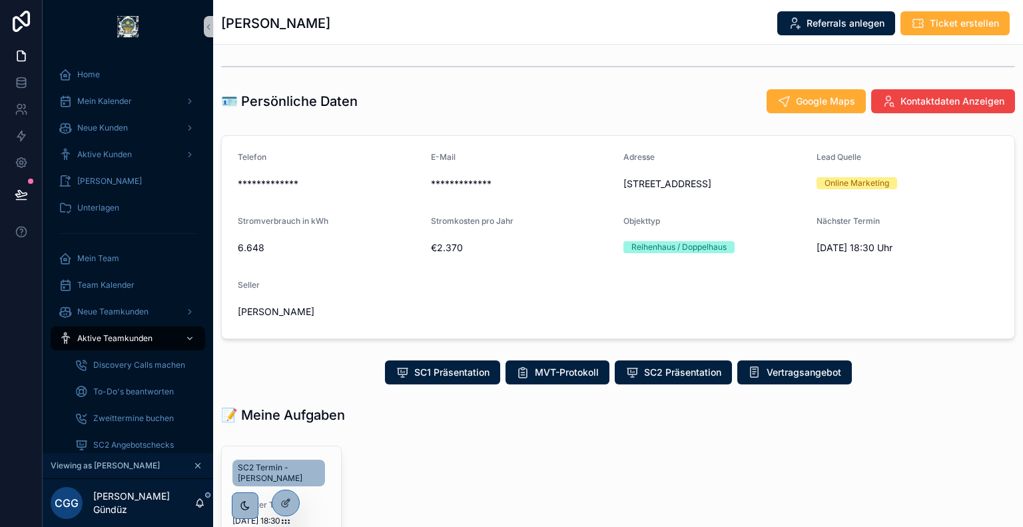
scroll to position [166, 0]
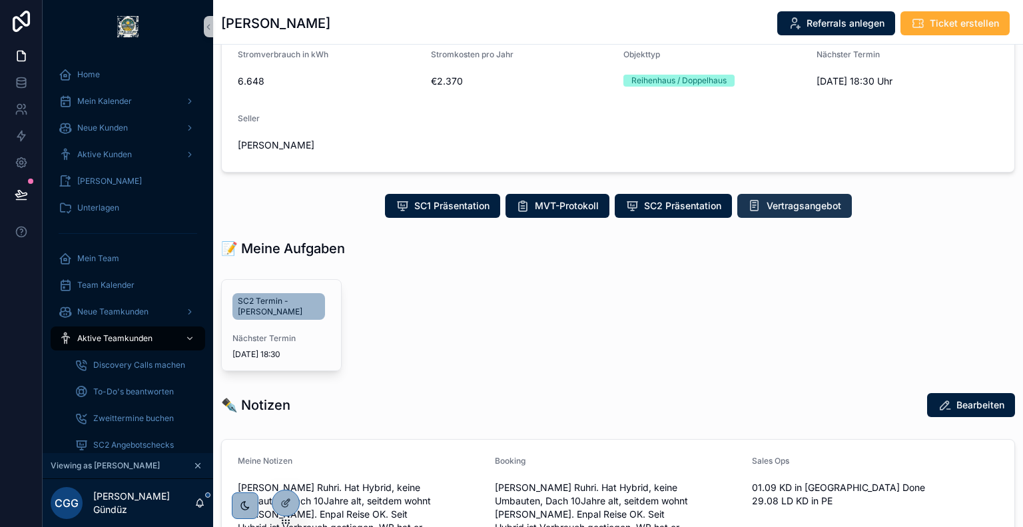
click at [797, 204] on span "Vertragsangebot" at bounding box center [803, 205] width 75 height 13
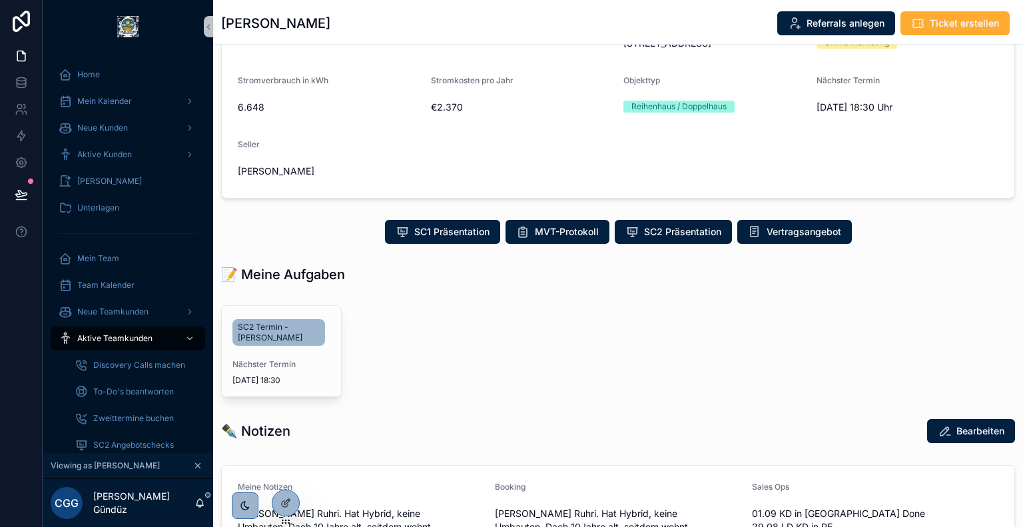
scroll to position [141, 0]
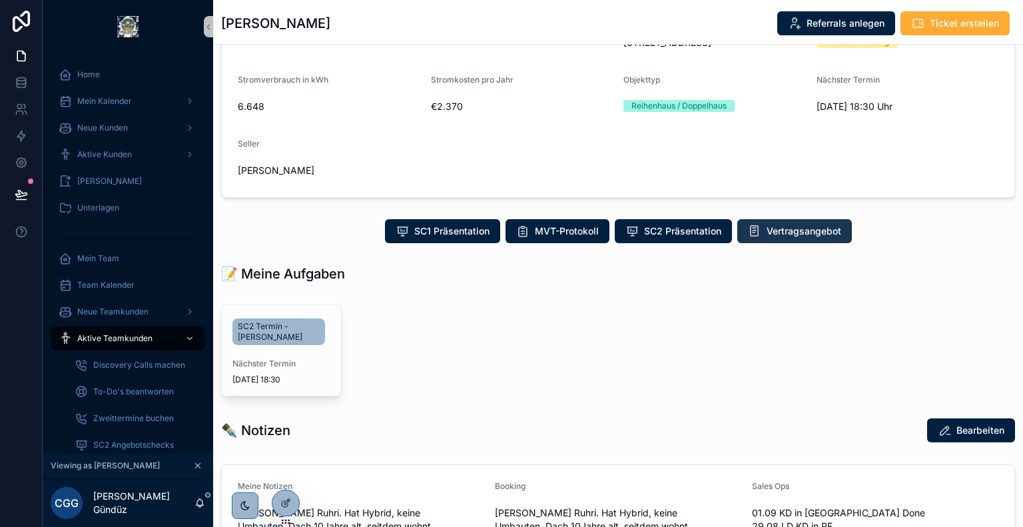
click at [806, 225] on span "Vertragsangebot" at bounding box center [803, 230] width 75 height 13
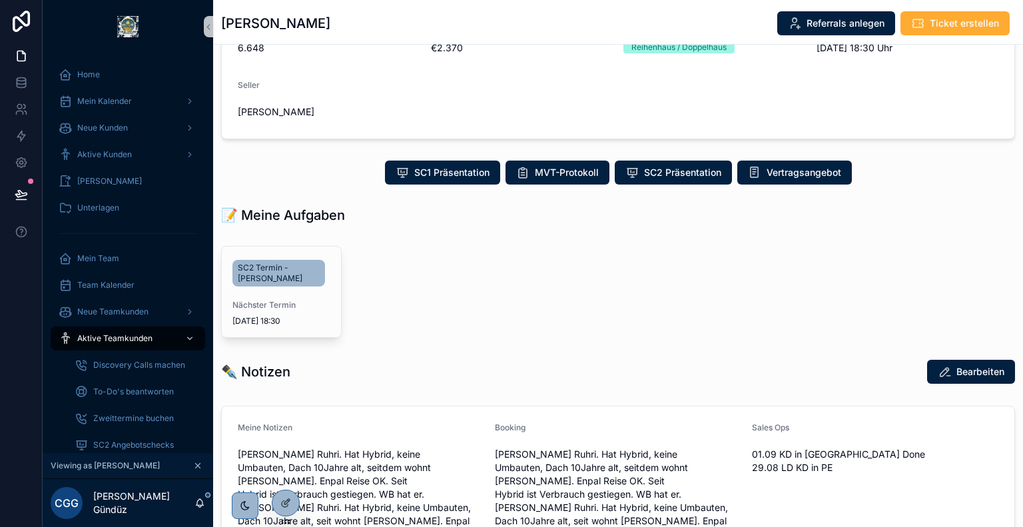
scroll to position [0, 0]
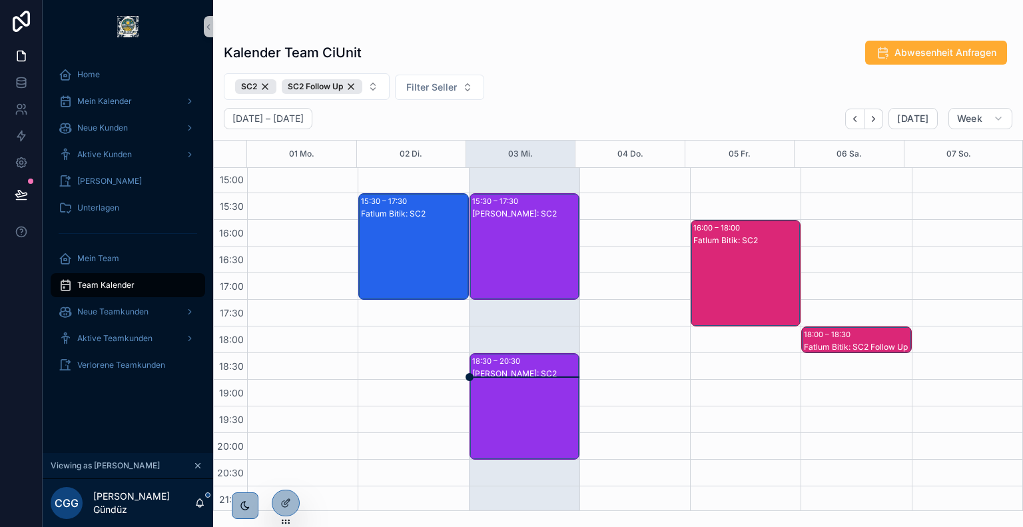
scroll to position [493, 0]
